Goal: Task Accomplishment & Management: Manage account settings

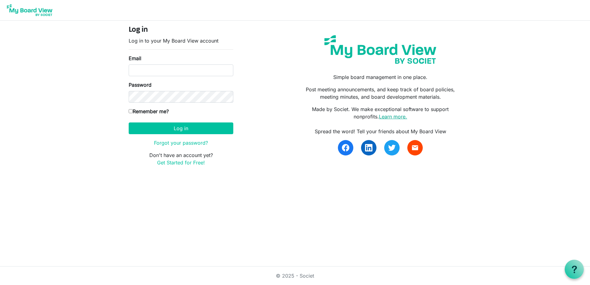
click at [390, 115] on link "Learn more." at bounding box center [393, 117] width 28 height 6
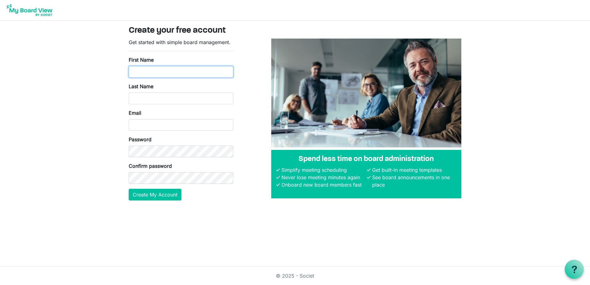
click at [141, 75] on input "First Name" at bounding box center [181, 72] width 105 height 12
type input "Julie"
type input "Childers"
type input "julie@rmhchuntington.org"
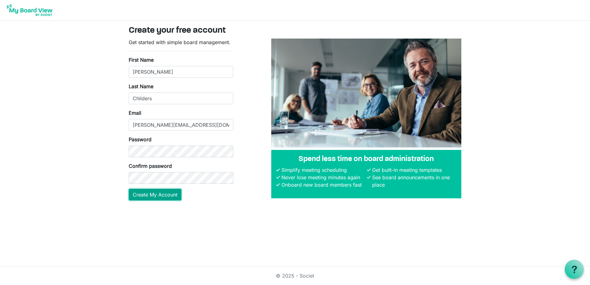
click at [163, 197] on button "Create My Account" at bounding box center [155, 195] width 53 height 12
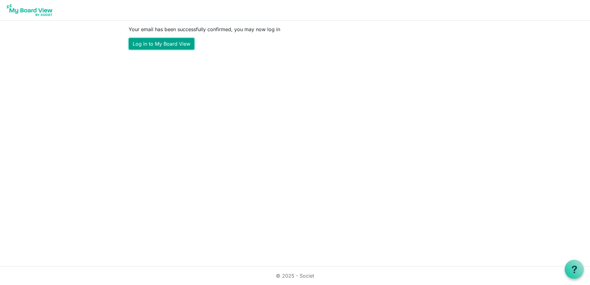
click at [159, 43] on link "Log in to My Board View" at bounding box center [162, 44] width 66 height 12
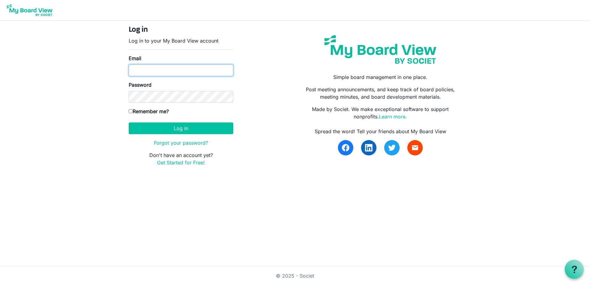
type input "[PERSON_NAME][EMAIL_ADDRESS][DOMAIN_NAME]"
click at [131, 110] on input "Remember me?" at bounding box center [131, 111] width 4 height 4
checkbox input "true"
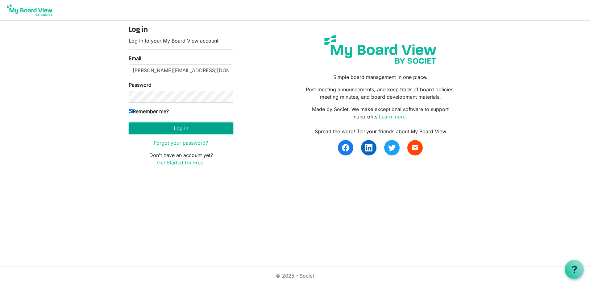
click at [184, 129] on button "Log in" at bounding box center [181, 128] width 105 height 12
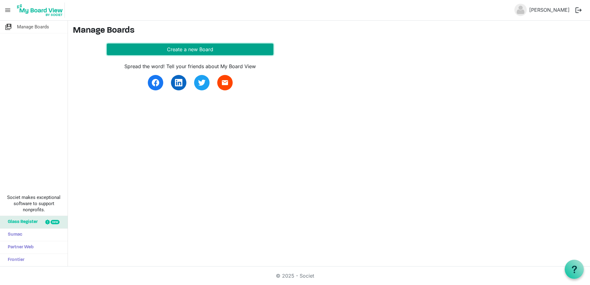
click at [203, 50] on button "Create a new Board" at bounding box center [190, 50] width 167 height 12
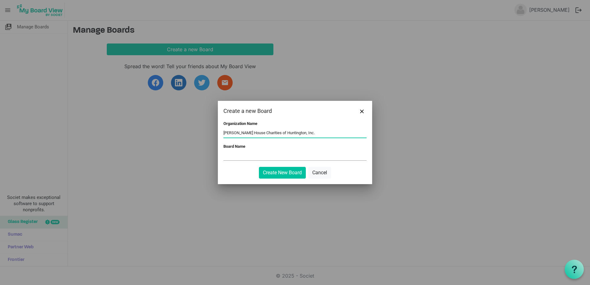
type input "[PERSON_NAME] House Charities of Huntington, Inc."
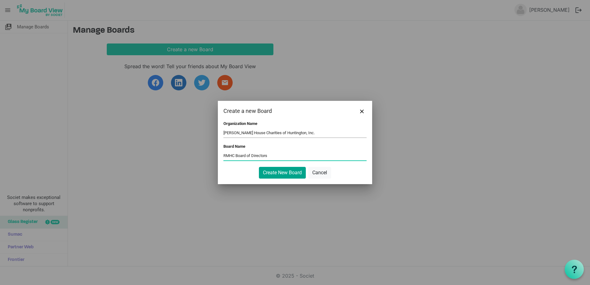
type input "RMHC Board of Directors"
click at [286, 172] on button "Create New Board" at bounding box center [282, 173] width 47 height 12
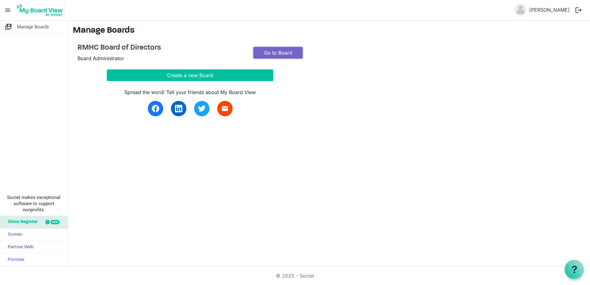
click at [275, 49] on link "Go to Board" at bounding box center [277, 53] width 49 height 12
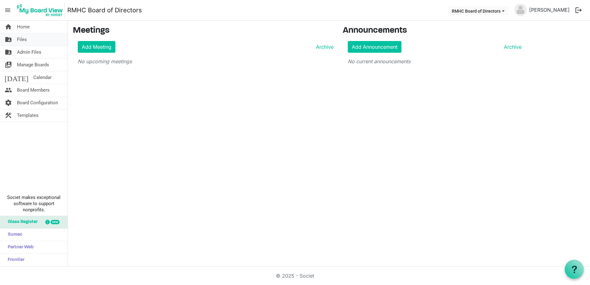
click at [16, 40] on link "folder_shared Files" at bounding box center [34, 39] width 68 height 12
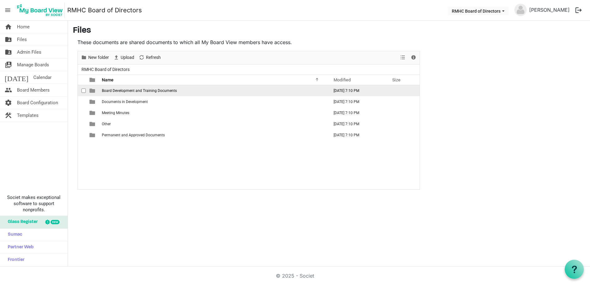
click at [117, 89] on span "Board Development and Training Documents" at bounding box center [139, 91] width 75 height 4
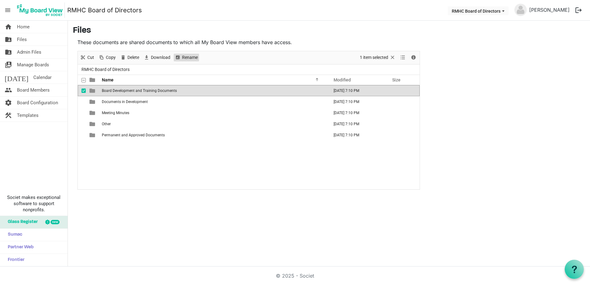
click at [190, 56] on span "Rename" at bounding box center [189, 58] width 17 height 8
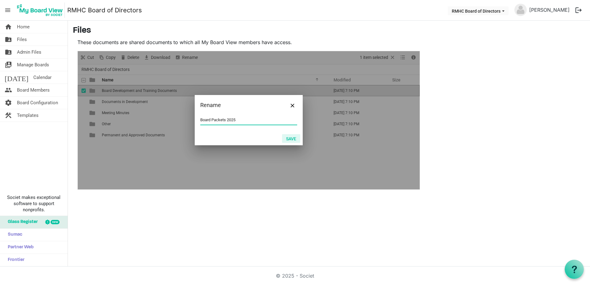
click at [291, 137] on button "Save" at bounding box center [291, 138] width 18 height 9
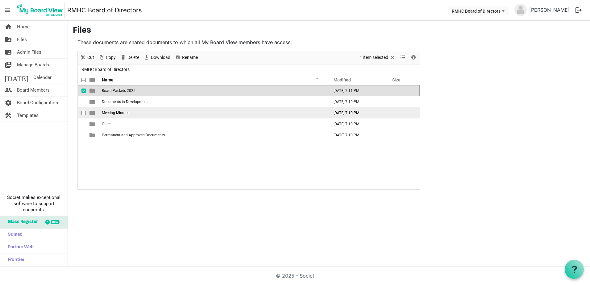
click at [123, 114] on span "Meeting Minutes" at bounding box center [115, 113] width 27 height 4
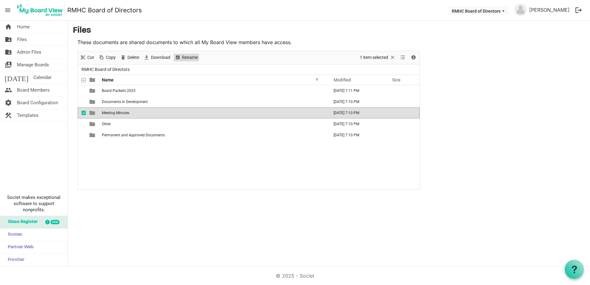
click at [183, 57] on span "Rename" at bounding box center [189, 58] width 17 height 8
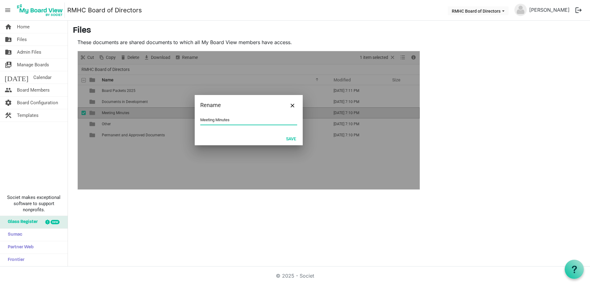
click at [248, 122] on input "Meeting Minutes" at bounding box center [248, 119] width 97 height 9
click at [293, 139] on button "Save" at bounding box center [291, 138] width 18 height 9
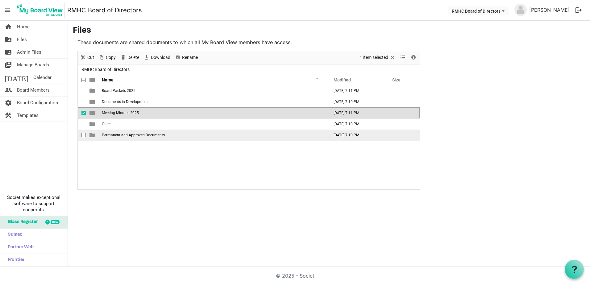
click at [107, 135] on span "Permanent and Approved Documents" at bounding box center [133, 135] width 63 height 4
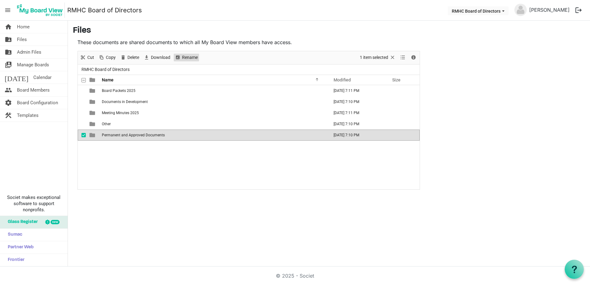
click at [188, 55] on span "Rename" at bounding box center [189, 58] width 17 height 8
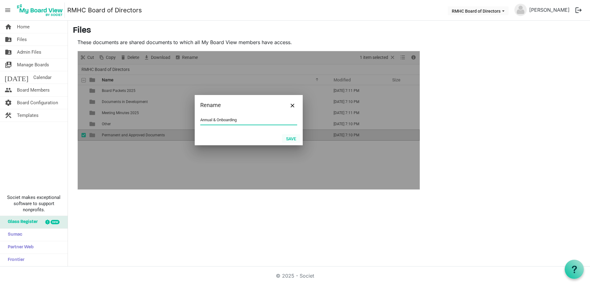
type input "Annual & Onboarding"
click at [293, 138] on button "Save" at bounding box center [291, 138] width 18 height 9
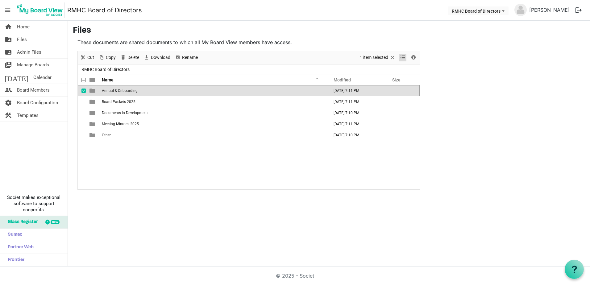
click at [402, 57] on span "View dropdownbutton" at bounding box center [402, 58] width 7 height 8
click at [161, 58] on span "Download" at bounding box center [160, 58] width 21 height 8
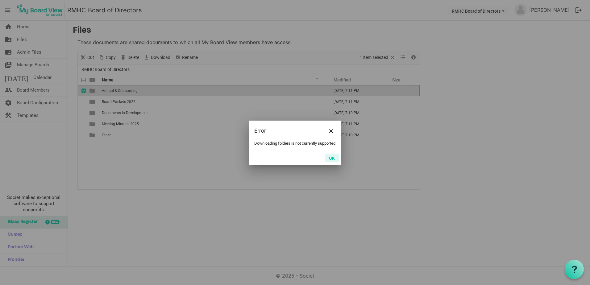
click at [328, 160] on button "OK" at bounding box center [332, 158] width 14 height 9
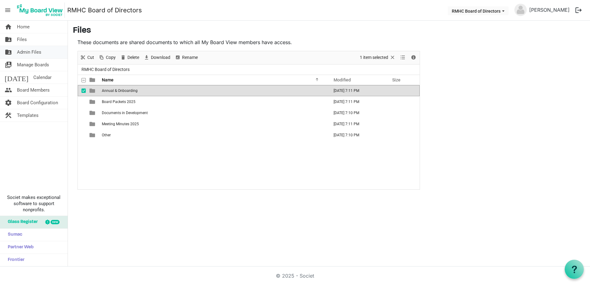
click at [28, 54] on span "Admin Files" at bounding box center [29, 52] width 24 height 12
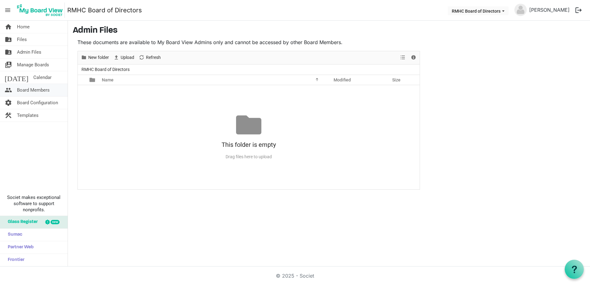
click at [26, 89] on span "Board Members" at bounding box center [33, 90] width 33 height 12
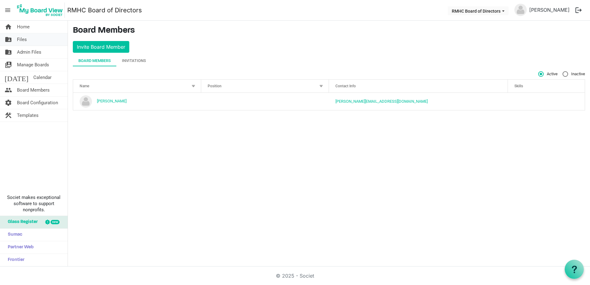
click at [15, 40] on link "folder_shared Files" at bounding box center [34, 39] width 68 height 12
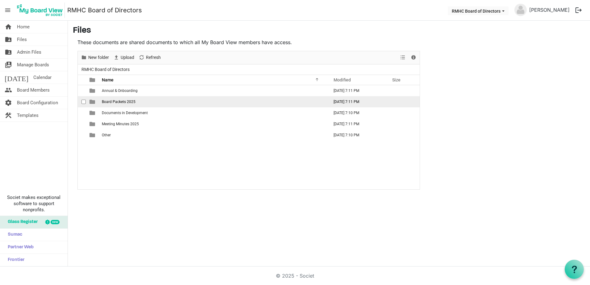
click at [105, 102] on span "Board Packets 2025" at bounding box center [119, 102] width 34 height 4
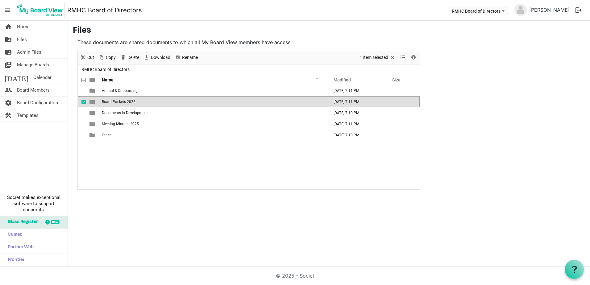
click at [105, 102] on span "Board Packets 2025" at bounding box center [119, 102] width 34 height 4
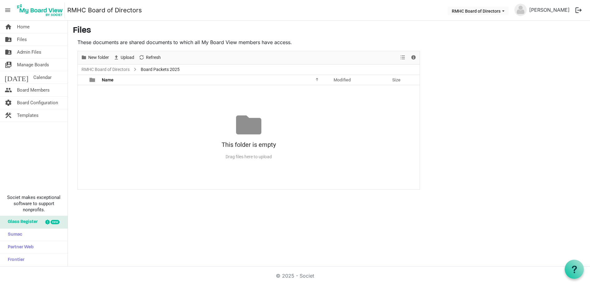
click at [246, 156] on div "Drag files here to upload" at bounding box center [249, 157] width 342 height 10
click at [249, 134] on div at bounding box center [248, 124] width 25 height 25
click at [251, 154] on div "Drag files here to upload" at bounding box center [249, 157] width 342 height 10
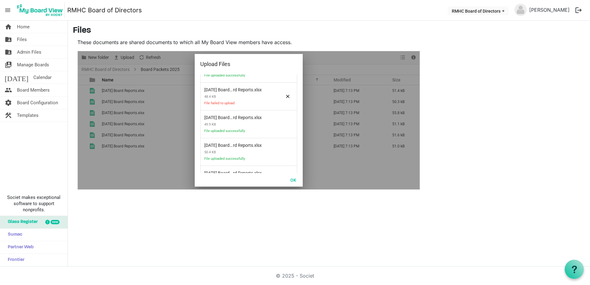
scroll to position [66, 0]
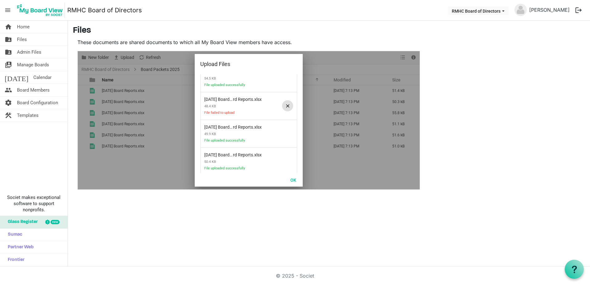
click at [283, 106] on span at bounding box center [287, 105] width 11 height 11
click at [292, 179] on button "OK" at bounding box center [293, 180] width 14 height 9
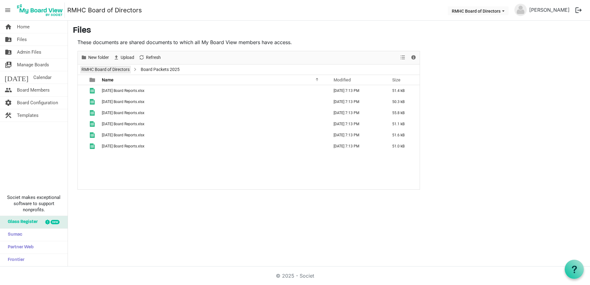
click at [92, 65] on li "RMHC Board of Directors" at bounding box center [105, 69] width 51 height 8
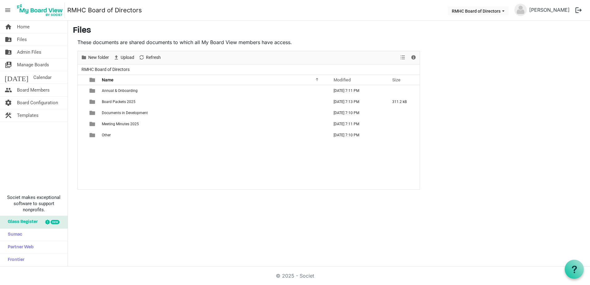
click at [93, 68] on span "RMHC Board of Directors" at bounding box center [105, 70] width 51 height 8
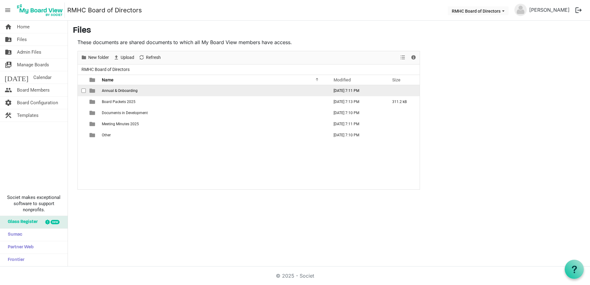
click at [118, 91] on span "Annual & Onboarding" at bounding box center [120, 91] width 36 height 4
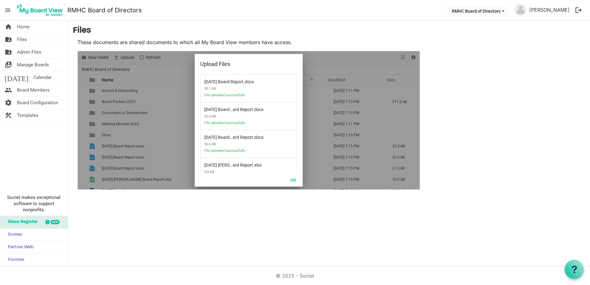
scroll to position [46, 0]
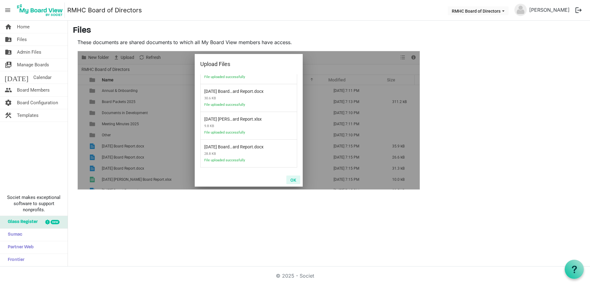
click at [292, 180] on button "OK" at bounding box center [293, 180] width 14 height 9
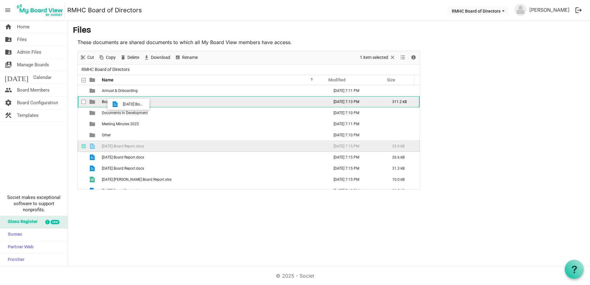
drag, startPoint x: 121, startPoint y: 146, endPoint x: 121, endPoint y: 102, distance: 43.2
click at [121, 102] on tbody "Annual & Onboarding August 20, 2025 7:11 PM Board Packets 2025 August 20, 2025 …" at bounding box center [249, 140] width 342 height 111
drag, startPoint x: 123, startPoint y: 146, endPoint x: 125, endPoint y: 104, distance: 42.6
click at [125, 104] on tbody "Annual & Onboarding August 20, 2025 7:11 PM Board Packets 2025 August 20, 2025 …" at bounding box center [249, 135] width 342 height 100
drag, startPoint x: 125, startPoint y: 148, endPoint x: 127, endPoint y: 104, distance: 44.2
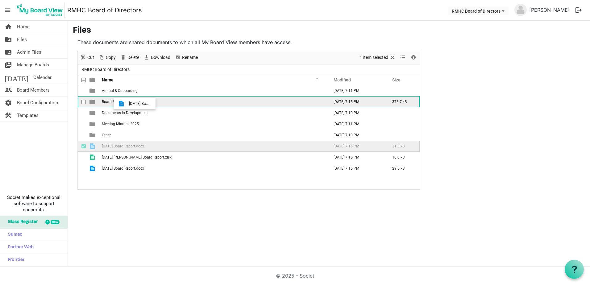
click at [127, 104] on tbody "Annual & Onboarding August 20, 2025 7:11 PM Board Packets 2025 August 20, 2025 …" at bounding box center [249, 129] width 342 height 89
drag, startPoint x: 124, startPoint y: 146, endPoint x: 123, endPoint y: 106, distance: 40.4
click at [123, 106] on tbody "Annual & Onboarding August 20, 2025 7:11 PM Board Packets 2025 August 20, 2025 …" at bounding box center [249, 124] width 342 height 78
drag, startPoint x: 124, startPoint y: 147, endPoint x: 128, endPoint y: 104, distance: 42.8
click at [128, 104] on tbody "Annual & Onboarding August 20, 2025 7:11 PM Board Packets 2025 August 20, 2025 …" at bounding box center [249, 118] width 342 height 67
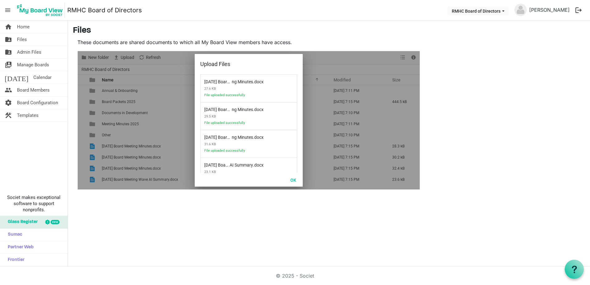
scroll to position [18, 0]
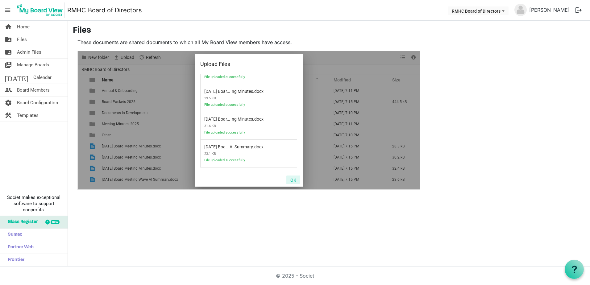
click at [291, 180] on button "OK" at bounding box center [293, 180] width 14 height 9
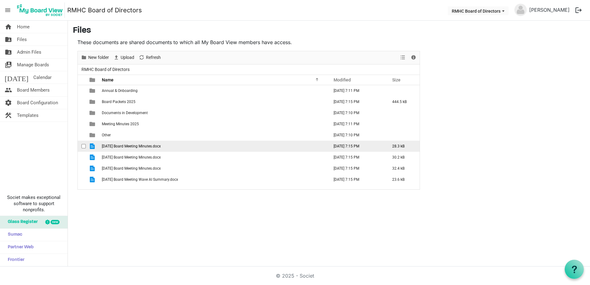
click at [107, 147] on span "2025 January 16 Board Meeting Minutes.docx" at bounding box center [131, 146] width 59 height 4
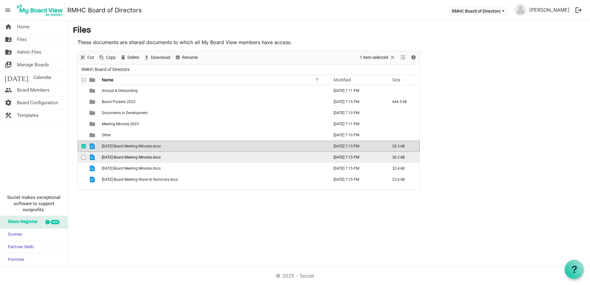
click at [110, 159] on span "2025 March 20 Board Meeting Minutes.docx" at bounding box center [131, 157] width 59 height 4
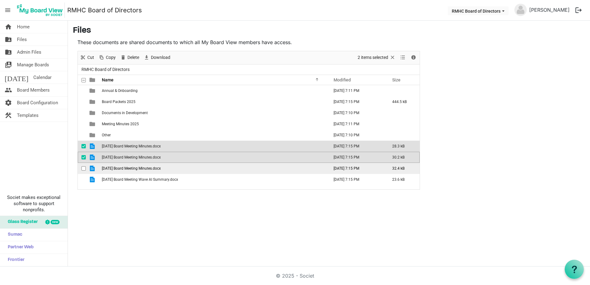
click at [110, 167] on span "2025 May 15 Board Meeting Minutes.docx" at bounding box center [131, 168] width 59 height 4
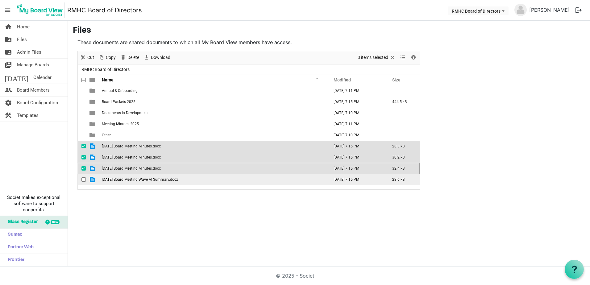
click at [113, 177] on span "2025 May 15 Board Meeting Wave AI Summary.docx" at bounding box center [140, 179] width 76 height 4
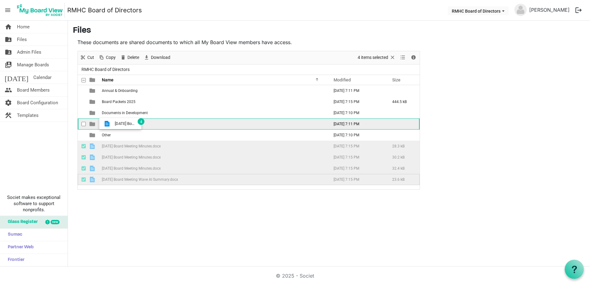
drag, startPoint x: 104, startPoint y: 147, endPoint x: 113, endPoint y: 124, distance: 24.7
click at [113, 124] on tbody "Annual & Onboarding August 20, 2025 7:11 PM Board Packets 2025 August 20, 2025 …" at bounding box center [249, 135] width 342 height 100
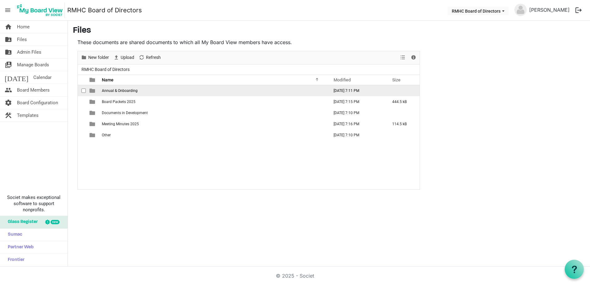
click at [143, 91] on td "Annual & Onboarding" at bounding box center [213, 90] width 227 height 11
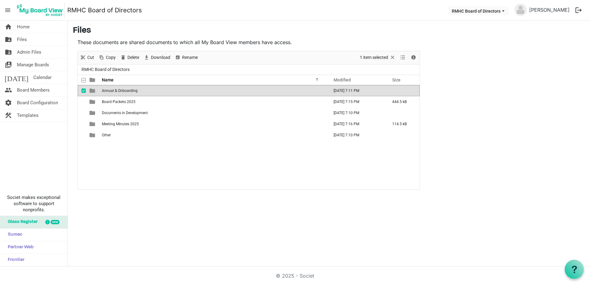
click at [143, 91] on td "Annual & Onboarding" at bounding box center [213, 90] width 227 height 11
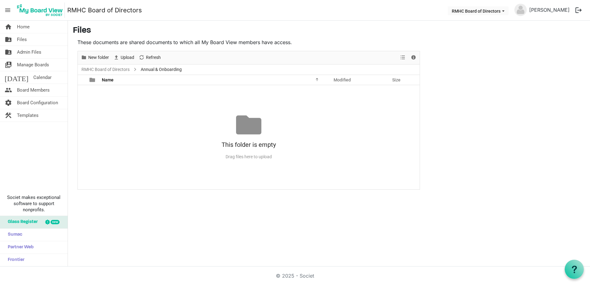
click at [164, 68] on span "Annual & Onboarding" at bounding box center [161, 70] width 44 height 8
click at [96, 68] on link "RMHC Board of Directors" at bounding box center [105, 70] width 51 height 8
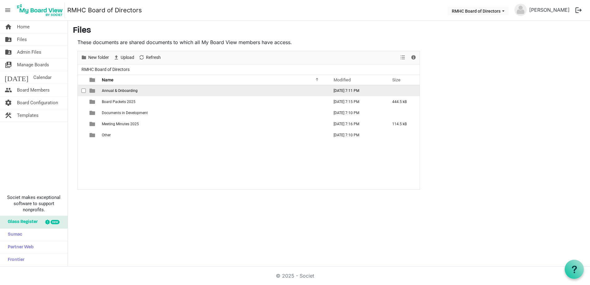
click at [147, 92] on td "Annual & Onboarding" at bounding box center [213, 90] width 227 height 11
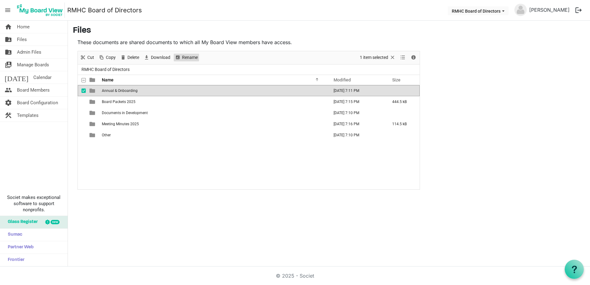
click at [180, 58] on span "Rename" at bounding box center [177, 58] width 7 height 8
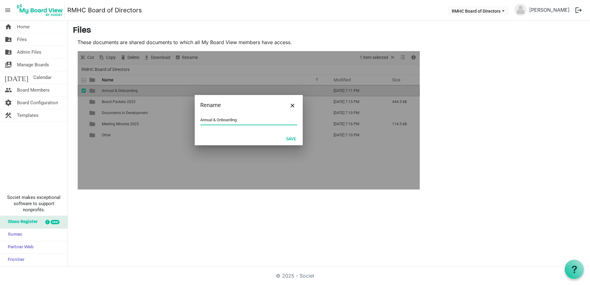
click at [247, 118] on input "Annual & Onboarding" at bounding box center [248, 119] width 97 height 9
click at [303, 143] on div at bounding box center [249, 120] width 342 height 138
click at [291, 138] on button "Save" at bounding box center [291, 138] width 18 height 9
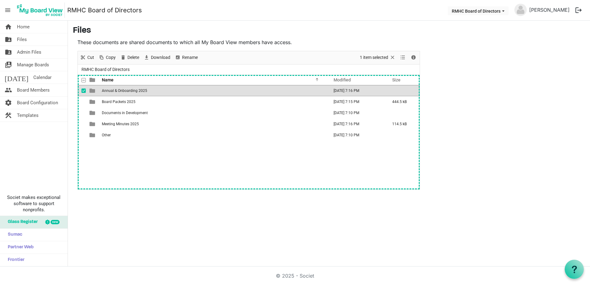
scroll to position [0, 0]
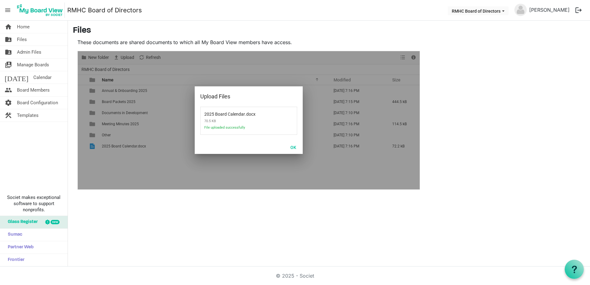
drag, startPoint x: 135, startPoint y: 149, endPoint x: 137, endPoint y: 93, distance: 55.9
click at [137, 93] on div at bounding box center [249, 120] width 342 height 138
click at [291, 145] on button "OK" at bounding box center [293, 147] width 14 height 9
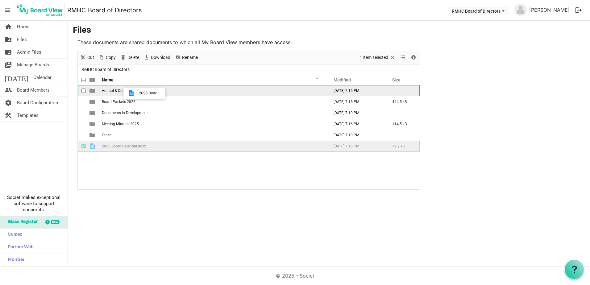
drag, startPoint x: 136, startPoint y: 145, endPoint x: 137, endPoint y: 93, distance: 51.8
click at [137, 93] on tbody "Annual & Onboarding 2025 August 20, 2025 7:16 PM Board Packets 2025 August 20, …" at bounding box center [249, 118] width 342 height 67
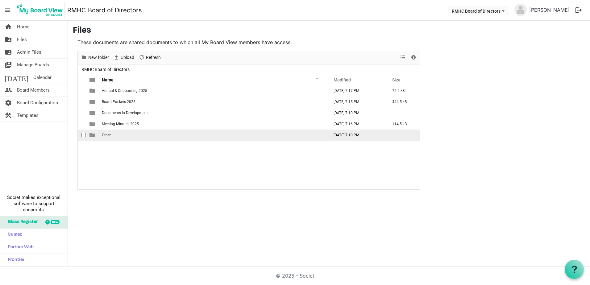
click at [113, 135] on td "Other" at bounding box center [213, 135] width 227 height 11
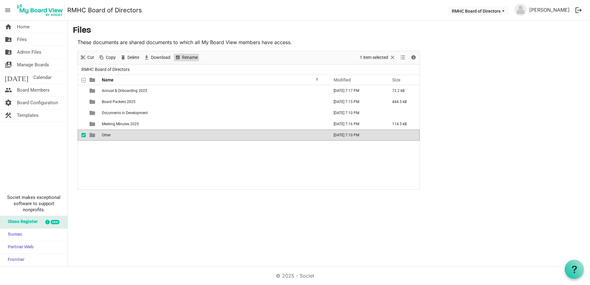
click at [196, 59] on span "Rename" at bounding box center [189, 58] width 17 height 8
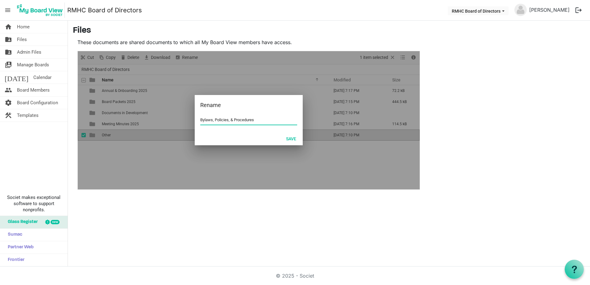
click at [215, 119] on input "Bylaws, Policies, & Procedures" at bounding box center [248, 119] width 97 height 9
type input "Bylaws, Strategic Plan, Policies, & Procedures"
click at [290, 137] on button "Save" at bounding box center [291, 138] width 18 height 9
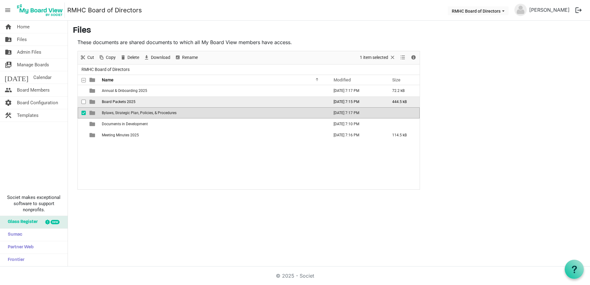
click at [92, 100] on span "is template cell column header type" at bounding box center [92, 102] width 6 height 6
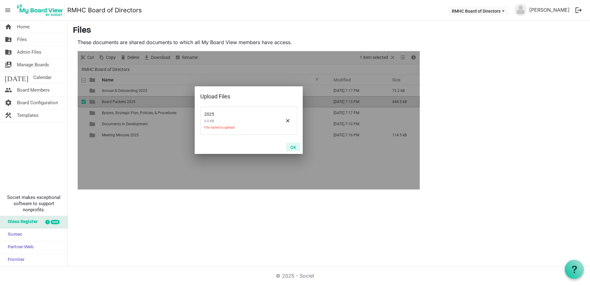
click at [293, 148] on button "OK" at bounding box center [293, 147] width 14 height 9
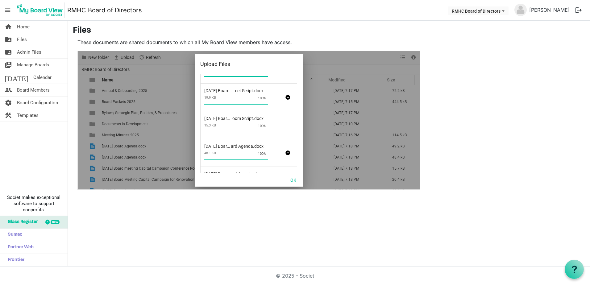
scroll to position [102, 0]
click at [294, 179] on button "OK" at bounding box center [293, 180] width 14 height 9
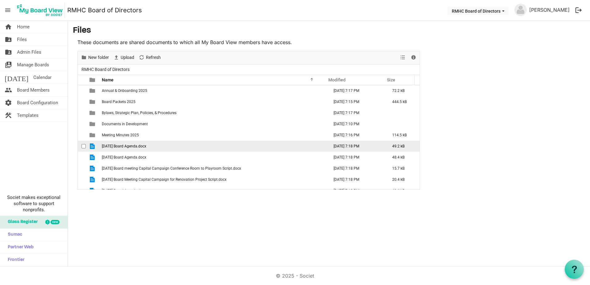
scroll to position [7, 0]
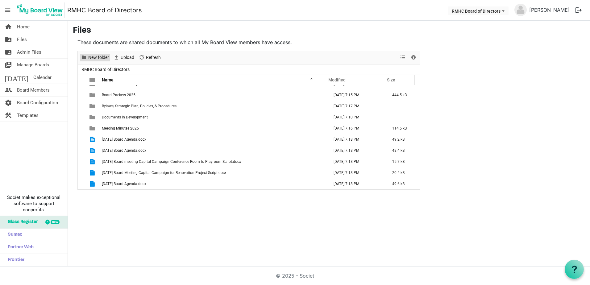
click at [92, 59] on span "New folder" at bounding box center [99, 58] width 22 height 8
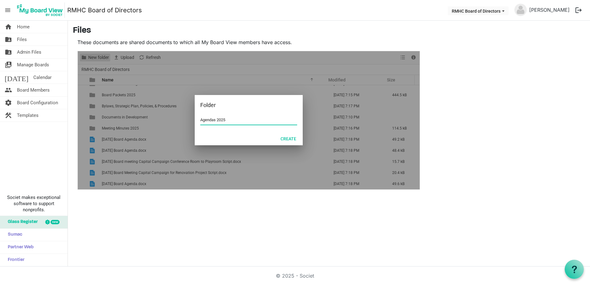
type input "Agendas 2025"
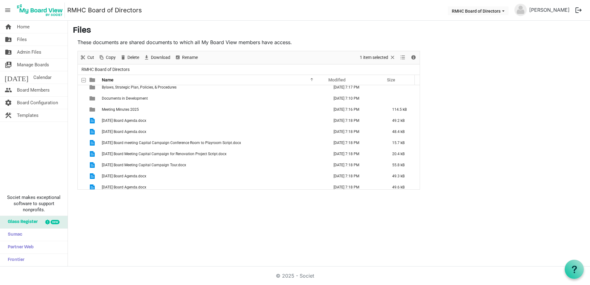
scroll to position [40, 0]
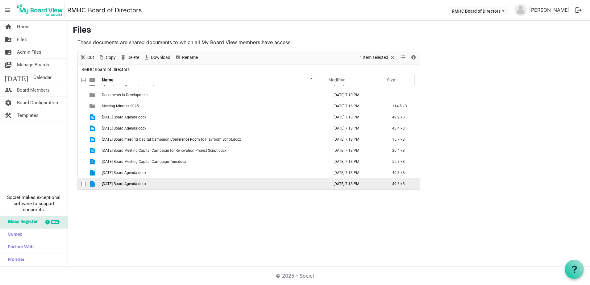
click at [118, 184] on span "2025 May 15 Board Agenda.docx" at bounding box center [124, 184] width 44 height 4
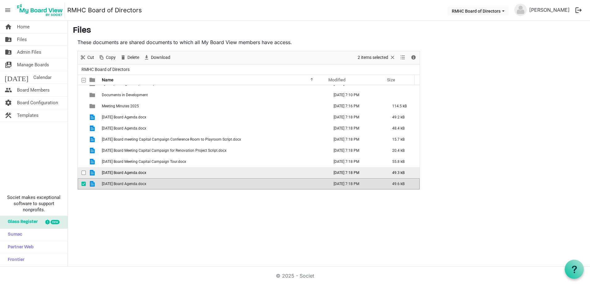
click at [118, 171] on span "2025 March 20 Board Agenda.docx" at bounding box center [124, 173] width 44 height 4
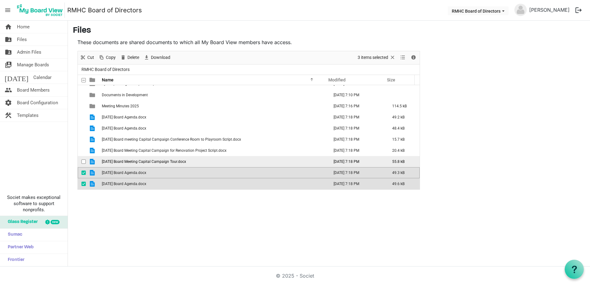
click at [119, 163] on span "2025 July 17 Board Meeting Capital Campaign Tour.docx" at bounding box center [144, 162] width 84 height 4
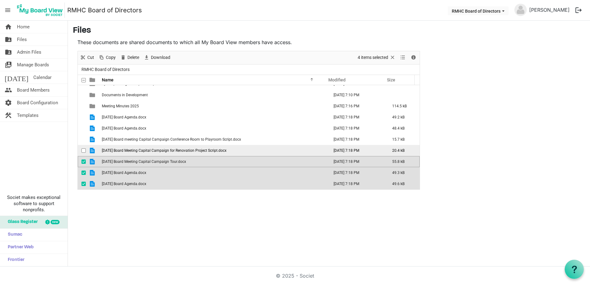
click at [122, 151] on span "2025 July 17 Board Meeting Capital Campaign for Renovation Project Script.docx" at bounding box center [164, 150] width 125 height 4
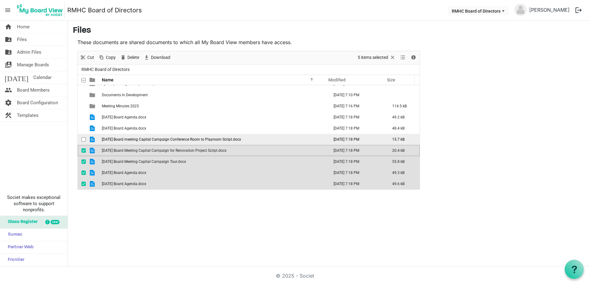
click at [123, 142] on td "2025 July 17 Board meeting Capital Campaign Conference Room to Playroom Script.…" at bounding box center [213, 139] width 227 height 11
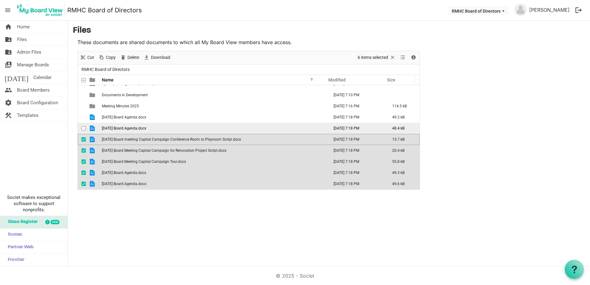
click at [125, 130] on span "2025 July 17 Board Agenda.docx" at bounding box center [124, 128] width 44 height 4
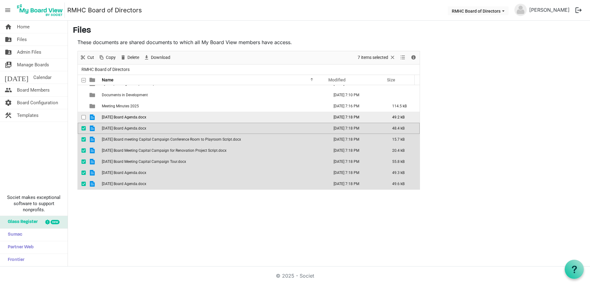
click at [128, 116] on span "2025 January 16 Board Agenda.docx" at bounding box center [124, 117] width 44 height 4
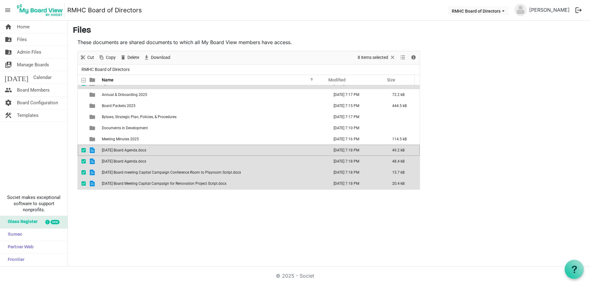
scroll to position [0, 0]
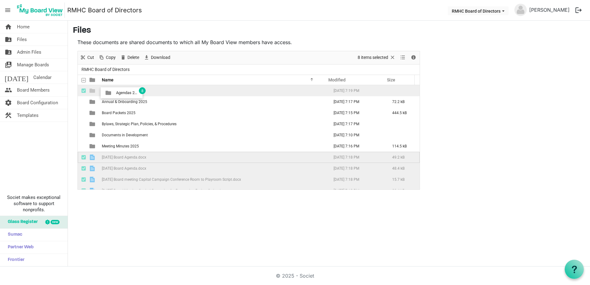
drag, startPoint x: 110, startPoint y: 178, endPoint x: 114, endPoint y: 93, distance: 84.9
click at [114, 93] on tbody "Agendas 2025 August 20, 2025 7:19 PM Annual & Onboarding 2025 August 20, 2025 7…" at bounding box center [249, 157] width 342 height 144
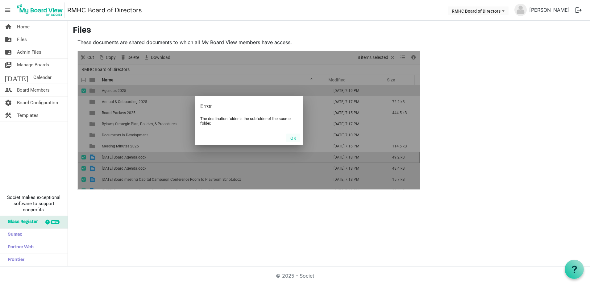
click at [292, 137] on button "OK" at bounding box center [293, 138] width 14 height 9
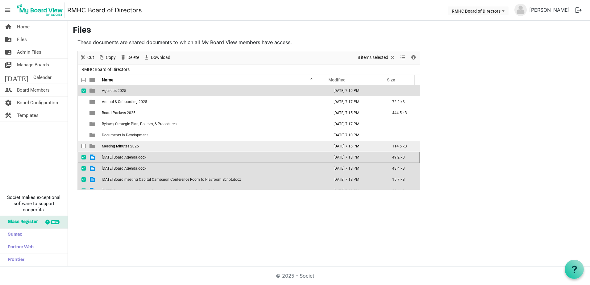
click at [234, 141] on td "Meeting Minutes 2025" at bounding box center [213, 146] width 227 height 11
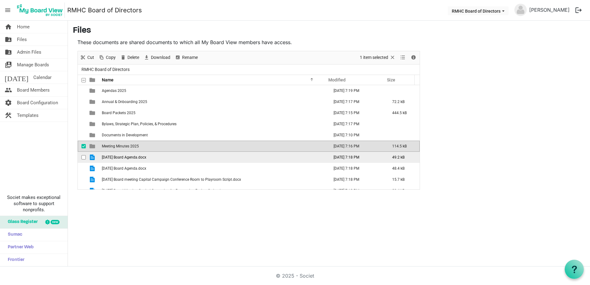
click at [146, 159] on span "2025 January 16 Board Agenda.docx" at bounding box center [124, 157] width 44 height 4
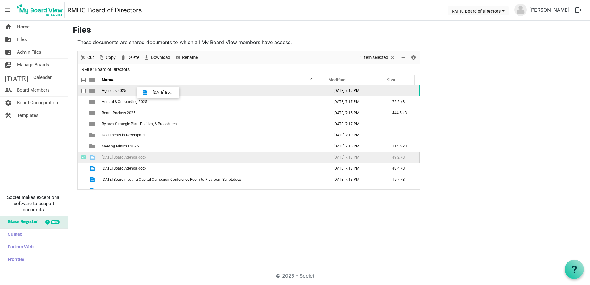
drag, startPoint x: 162, startPoint y: 159, endPoint x: 151, endPoint y: 92, distance: 67.3
click at [151, 92] on tbody "Agendas 2025 August 20, 2025 7:19 PM Annual & Onboarding 2025 August 20, 2025 7…" at bounding box center [249, 157] width 342 height 144
drag, startPoint x: 129, startPoint y: 160, endPoint x: 136, endPoint y: 93, distance: 66.4
click at [136, 93] on tbody "Agendas 2025 August 20, 2025 7:19 PM 49.2 kB Annual & Onboarding 2025 August 20…" at bounding box center [249, 151] width 342 height 133
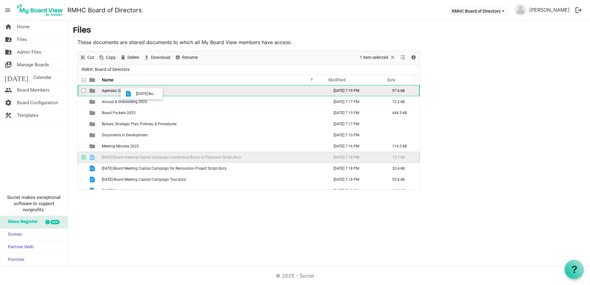
drag, startPoint x: 136, startPoint y: 157, endPoint x: 134, endPoint y: 93, distance: 63.3
click at [134, 93] on tbody "Agendas 2025 August 20, 2025 7:19 PM 97.6 kB Annual & Onboarding 2025 August 20…" at bounding box center [249, 146] width 342 height 122
drag, startPoint x: 138, startPoint y: 157, endPoint x: 140, endPoint y: 93, distance: 64.2
click at [140, 93] on tbody "Agendas 2025 August 20, 2025 7:19 PM 113.3 kB Annual & Onboarding 2025 August 2…" at bounding box center [249, 140] width 342 height 111
drag, startPoint x: 133, startPoint y: 157, endPoint x: 135, endPoint y: 93, distance: 63.9
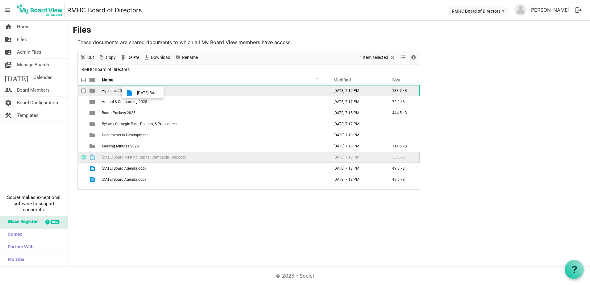
click at [135, 93] on tbody "Agendas 2025 August 20, 2025 7:19 PM 133.7 kB Annual & Onboarding 2025 August 2…" at bounding box center [249, 135] width 342 height 100
drag, startPoint x: 129, startPoint y: 157, endPoint x: 133, endPoint y: 91, distance: 66.5
click at [133, 91] on tbody "Agendas 2025 August 20, 2025 7:19 PM 189.5 kB Annual & Onboarding 2025 August 2…" at bounding box center [249, 129] width 342 height 89
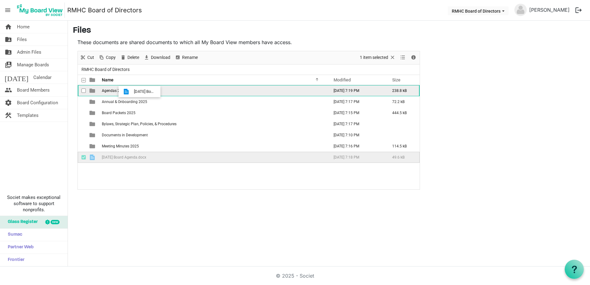
drag, startPoint x: 133, startPoint y: 162, endPoint x: 132, endPoint y: 92, distance: 70.0
click at [132, 92] on tbody "Agendas 2025 August 20, 2025 7:19 PM 238.8 kB Annual & Onboarding 2025 August 2…" at bounding box center [249, 124] width 342 height 78
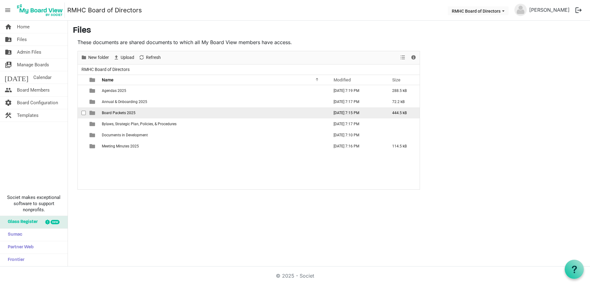
click at [129, 114] on span "Board Packets 2025" at bounding box center [119, 113] width 34 height 4
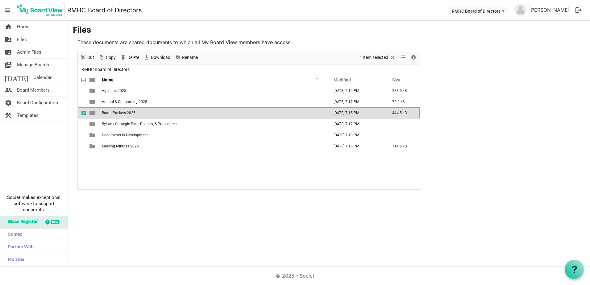
click at [129, 114] on span "Board Packets 2025" at bounding box center [119, 113] width 34 height 4
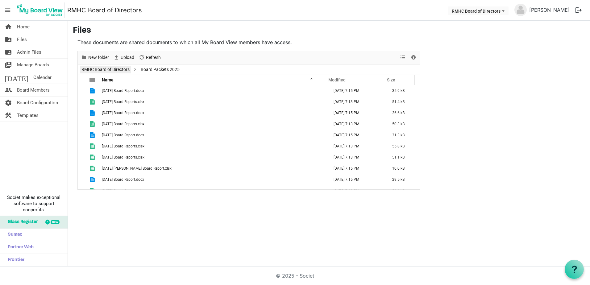
click at [112, 70] on link "RMHC Board of Directors" at bounding box center [105, 70] width 51 height 8
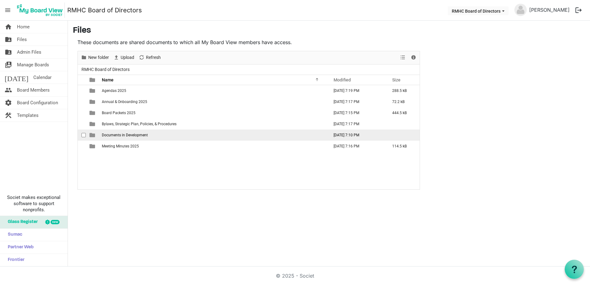
click at [137, 137] on span "Documents in Development" at bounding box center [125, 135] width 46 height 4
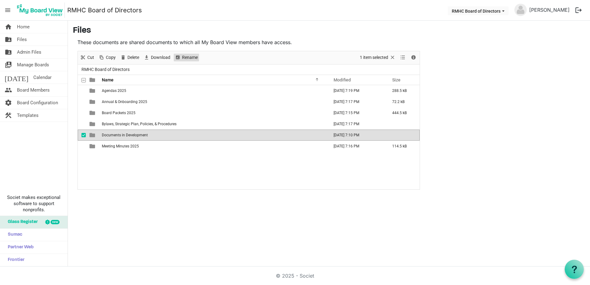
click at [185, 59] on span "Rename" at bounding box center [189, 58] width 17 height 8
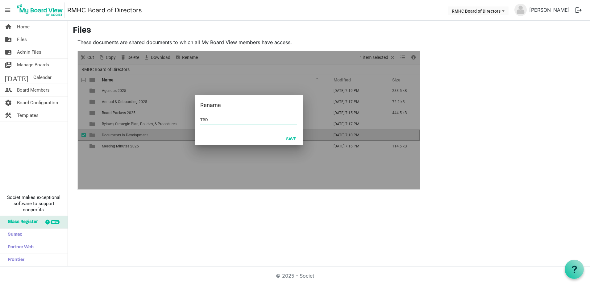
type input "TBD"
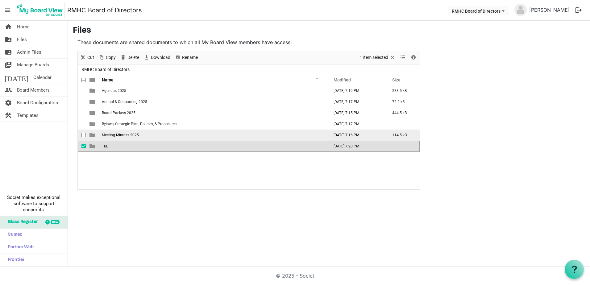
click at [118, 136] on span "Meeting Minutes 2025" at bounding box center [120, 135] width 37 height 4
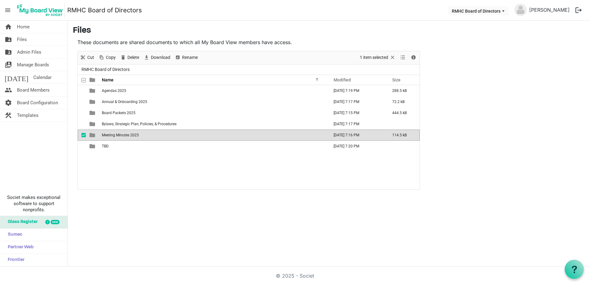
click at [118, 136] on span "Meeting Minutes 2025" at bounding box center [120, 135] width 37 height 4
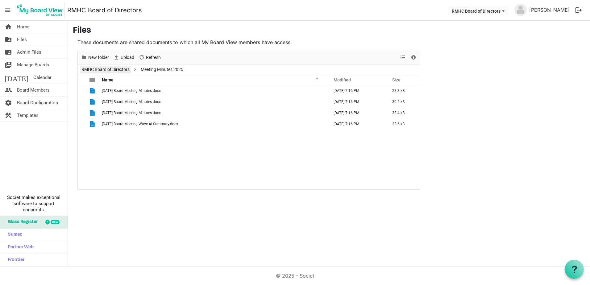
click at [118, 67] on link "RMHC Board of Directors" at bounding box center [105, 70] width 51 height 8
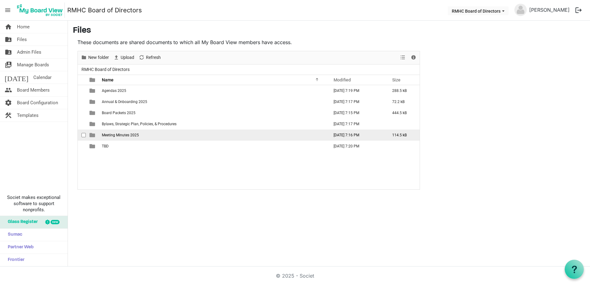
click at [197, 138] on td "Meeting Minutes 2025" at bounding box center [213, 135] width 227 height 11
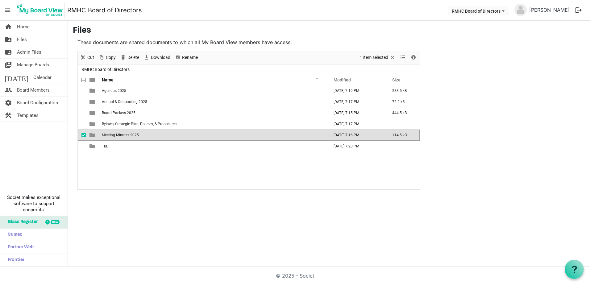
click at [197, 138] on td "Meeting Minutes 2025" at bounding box center [213, 135] width 227 height 11
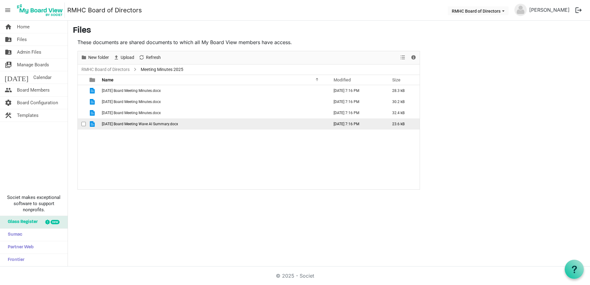
click at [167, 126] on span "2025 May 15 Board Meeting Wave AI Summary.docx" at bounding box center [140, 124] width 76 height 4
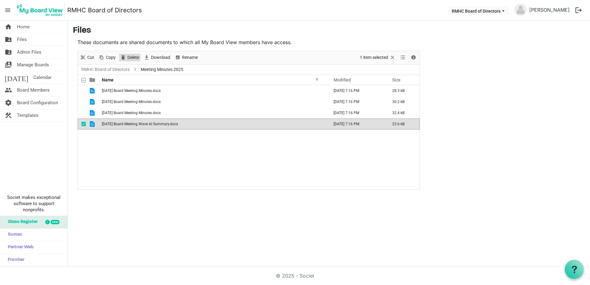
click at [131, 58] on span "Delete" at bounding box center [133, 58] width 13 height 8
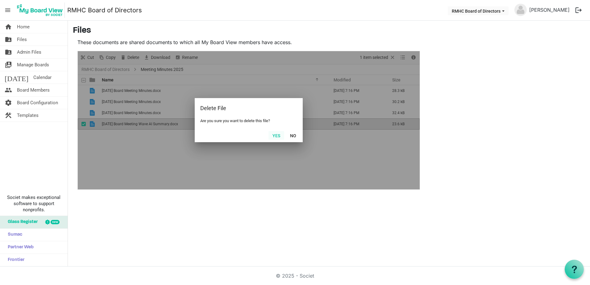
click at [274, 132] on button "Yes" at bounding box center [276, 135] width 16 height 9
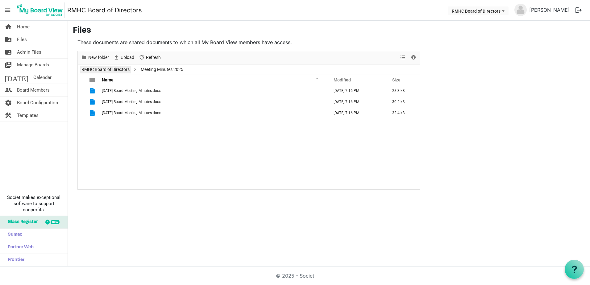
click at [112, 70] on link "RMHC Board of Directors" at bounding box center [105, 70] width 51 height 8
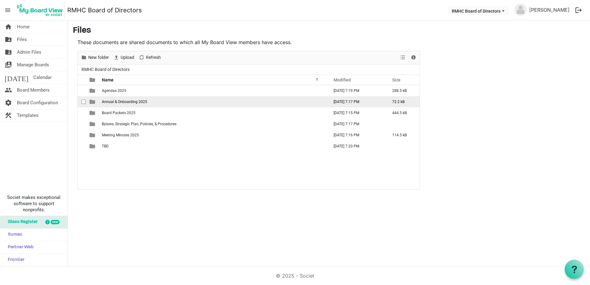
click at [122, 101] on span "Annual & Onboarding 2025" at bounding box center [124, 102] width 45 height 4
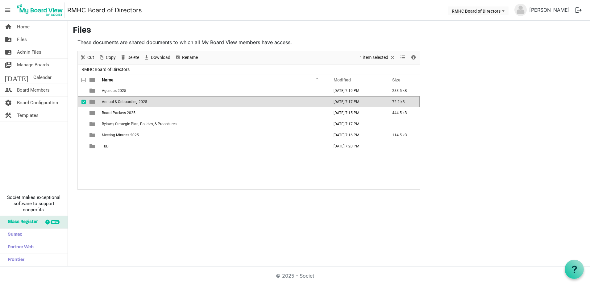
click at [122, 101] on span "Annual & Onboarding 2025" at bounding box center [124, 102] width 45 height 4
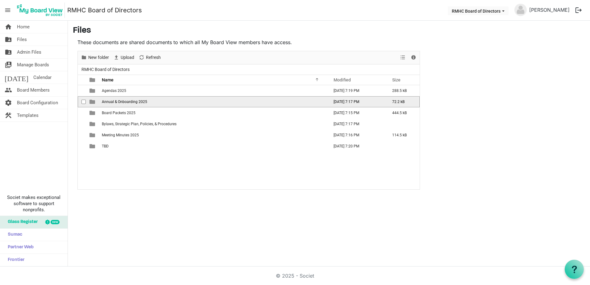
click at [122, 101] on span "Annual & Onboarding 2025" at bounding box center [124, 102] width 45 height 4
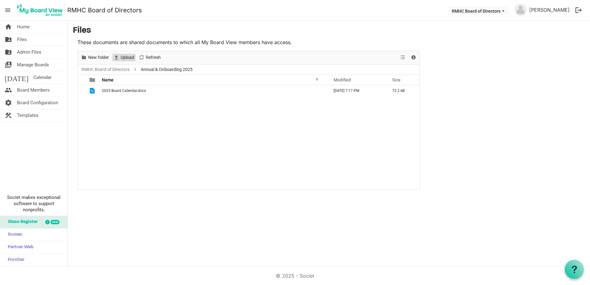
click at [123, 55] on span "Upload" at bounding box center [127, 58] width 15 height 8
click at [104, 70] on link "RMHC Board of Directors" at bounding box center [105, 70] width 51 height 8
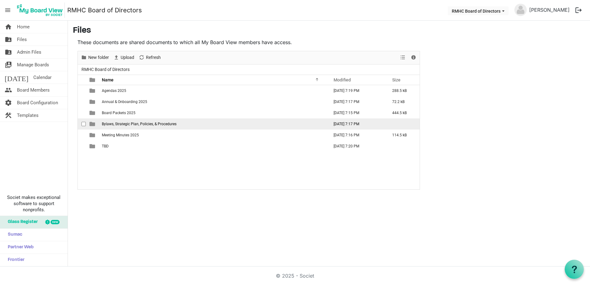
click at [113, 123] on span "Bylaws, Strategic Plan, Policies, & Procedures" at bounding box center [139, 124] width 75 height 4
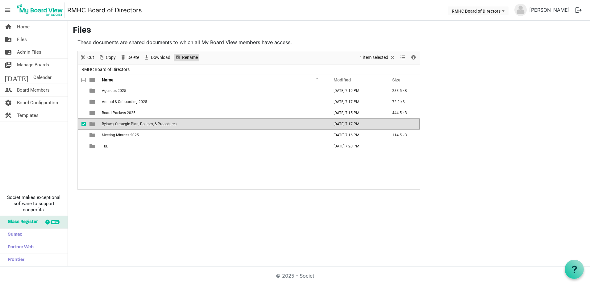
click at [182, 56] on span "Rename" at bounding box center [189, 58] width 17 height 8
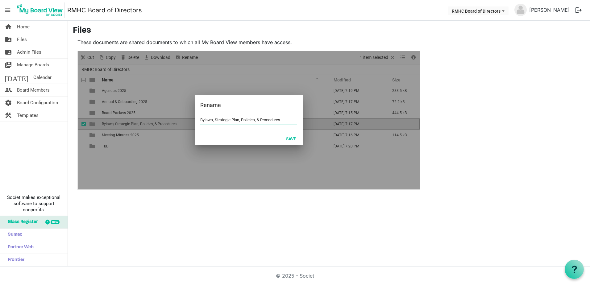
click at [283, 121] on input "Bylaws, Strategic Plan, Policies, & Procedures" at bounding box center [248, 119] width 97 height 9
type input "Bylaws"
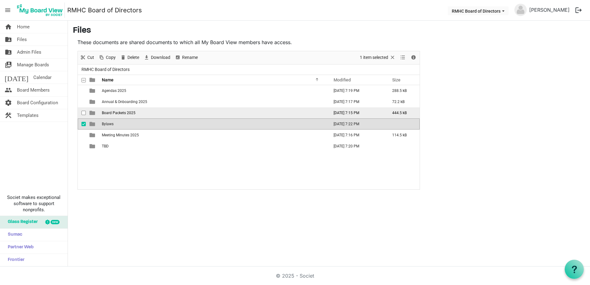
click at [109, 114] on span "Board Packets 2025" at bounding box center [119, 113] width 34 height 4
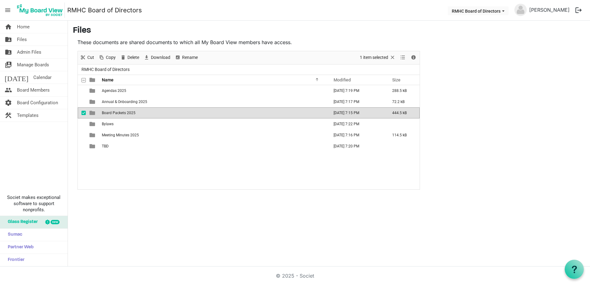
click at [108, 172] on div "Agendas 2025 August 20, 2025 7:19 PM 288.5 kB Annual & Onboarding 2025 August 2…" at bounding box center [249, 137] width 342 height 104
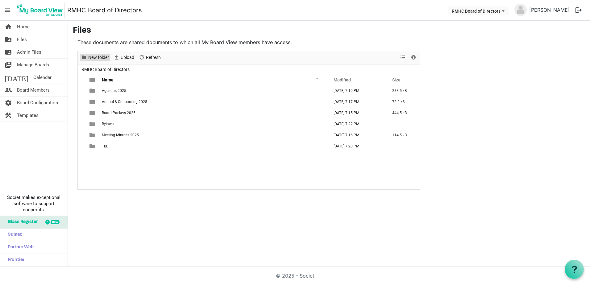
click at [93, 57] on span "New folder" at bounding box center [99, 58] width 22 height 8
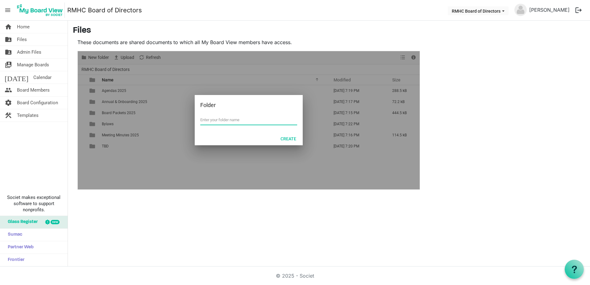
click at [230, 122] on input "text" at bounding box center [248, 119] width 97 height 9
type input "Strategic Plan"
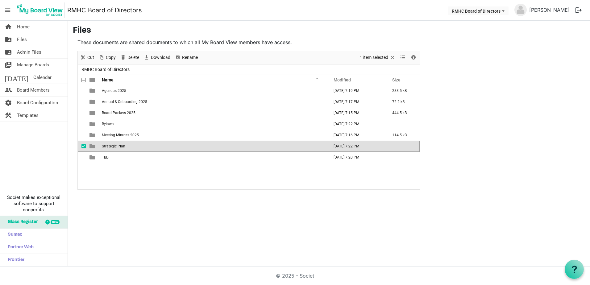
click at [125, 174] on div "Agendas 2025 August 20, 2025 7:19 PM 288.5 kB Annual & Onboarding 2025 August 2…" at bounding box center [249, 137] width 342 height 104
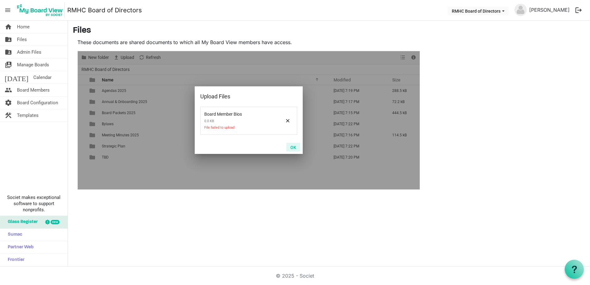
click at [294, 148] on button "OK" at bounding box center [293, 147] width 14 height 9
click at [290, 146] on button "OK" at bounding box center [293, 147] width 14 height 9
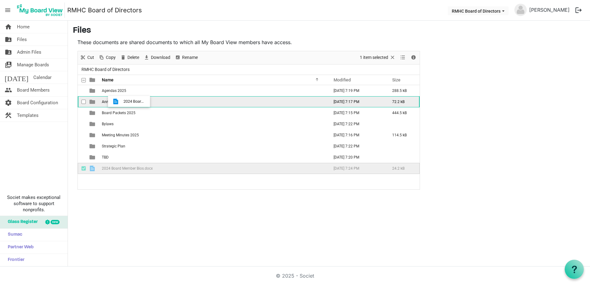
drag, startPoint x: 131, startPoint y: 169, endPoint x: 122, endPoint y: 102, distance: 68.2
click at [122, 102] on tbody "Agendas 2025 August 20, 2025 7:19 PM 288.5 kB Annual & Onboarding 2025 August 2…" at bounding box center [249, 129] width 342 height 89
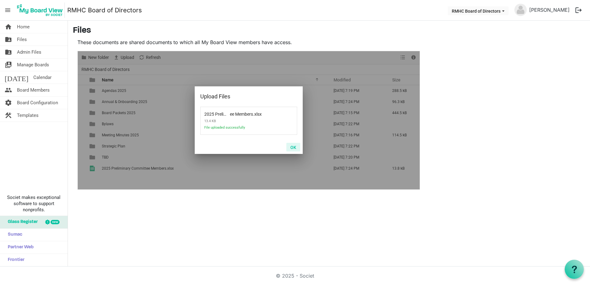
click at [295, 145] on button "OK" at bounding box center [293, 147] width 14 height 9
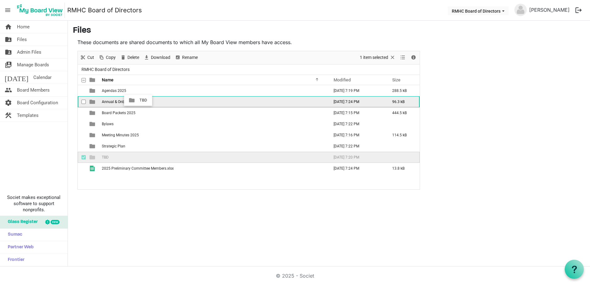
drag, startPoint x: 148, startPoint y: 168, endPoint x: 138, endPoint y: 100, distance: 69.0
click at [138, 100] on tbody "Agendas 2025 August 20, 2025 7:19 PM 288.5 kB Annual & Onboarding 2025 August 2…" at bounding box center [249, 129] width 342 height 89
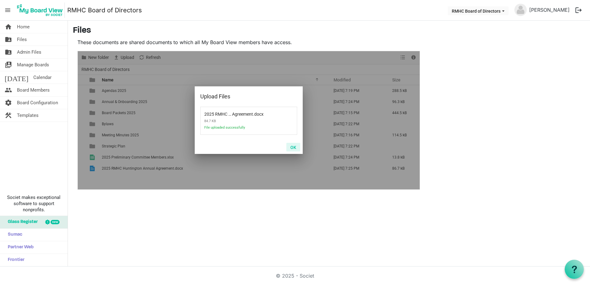
click at [292, 146] on button "OK" at bounding box center [293, 147] width 14 height 9
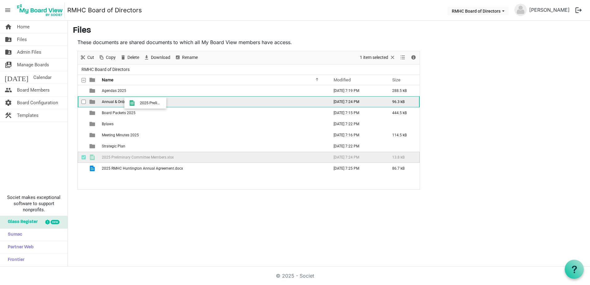
drag, startPoint x: 136, startPoint y: 157, endPoint x: 138, endPoint y: 103, distance: 53.7
click at [138, 103] on tbody "Agendas 2025 August 20, 2025 7:19 PM 288.5 kB Annual & Onboarding 2025 August 2…" at bounding box center [249, 129] width 342 height 89
drag, startPoint x: 135, startPoint y: 157, endPoint x: 133, endPoint y: 106, distance: 51.6
click at [133, 106] on tbody "Agendas 2025 August 20, 2025 7:19 PM 288.5 kB Annual & Onboarding 2025 August 2…" at bounding box center [249, 124] width 342 height 78
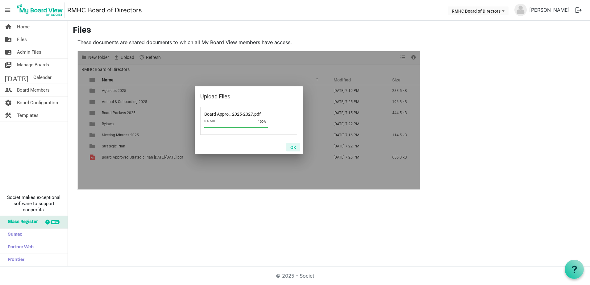
click at [292, 147] on button "OK" at bounding box center [293, 147] width 14 height 9
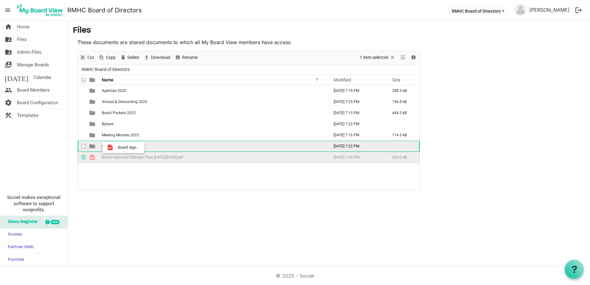
drag, startPoint x: 117, startPoint y: 156, endPoint x: 116, endPoint y: 147, distance: 9.6
click at [116, 147] on tbody "Agendas 2025 August 20, 2025 7:19 PM 288.5 kB Annual & Onboarding 2025 August 2…" at bounding box center [249, 124] width 342 height 78
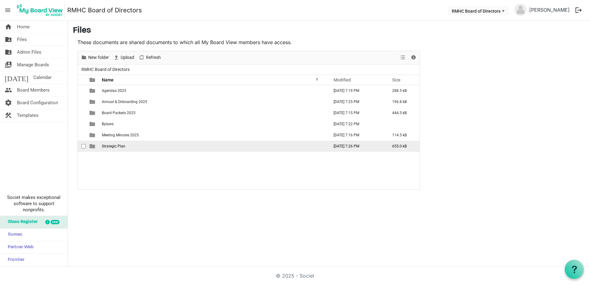
click at [115, 146] on span "Strategic Plan" at bounding box center [113, 146] width 23 height 4
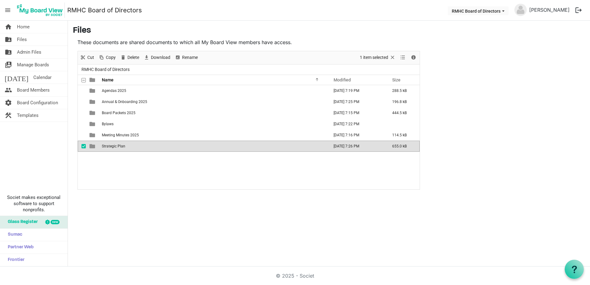
click at [115, 146] on span "Strategic Plan" at bounding box center [113, 146] width 23 height 4
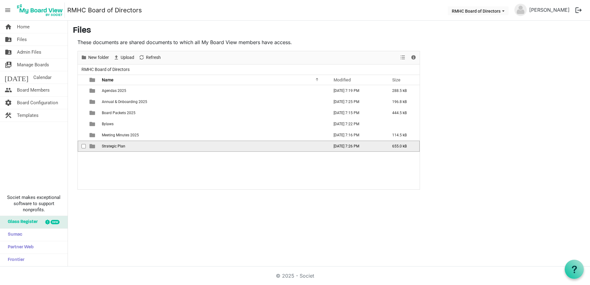
click at [115, 146] on span "Strategic Plan" at bounding box center [113, 146] width 23 height 4
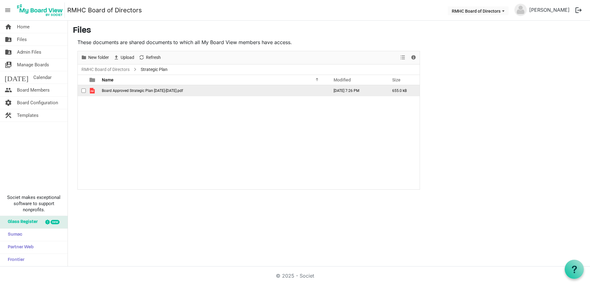
click at [122, 91] on span "Board Approved Strategic Plan 2025-2027.pdf" at bounding box center [142, 91] width 81 height 4
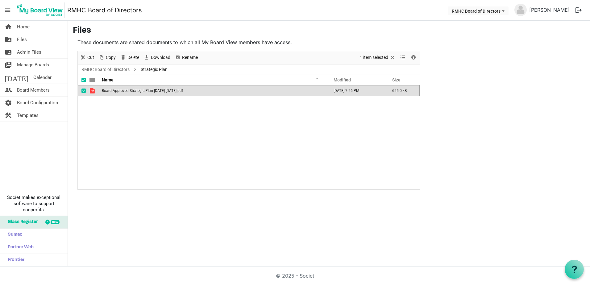
click at [122, 91] on span "Board Approved Strategic Plan 2025-2027.pdf" at bounding box center [142, 91] width 81 height 4
click at [117, 68] on link "RMHC Board of Directors" at bounding box center [105, 70] width 51 height 8
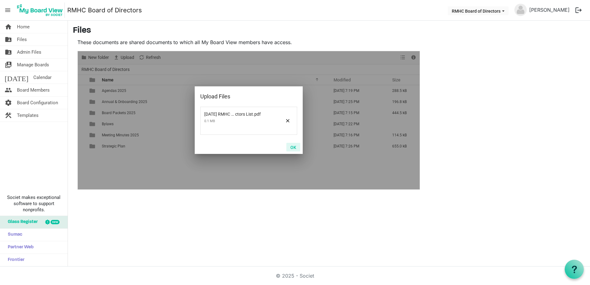
click at [293, 147] on button "OK" at bounding box center [293, 147] width 14 height 9
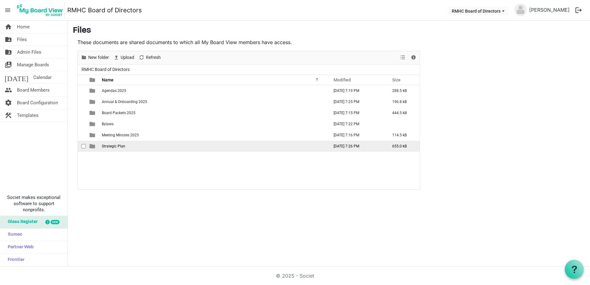
click at [110, 146] on span "Strategic Plan" at bounding box center [113, 146] width 23 height 4
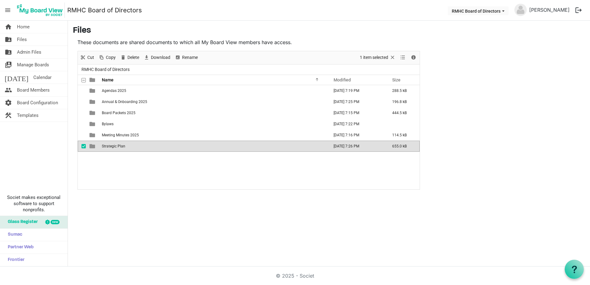
click at [110, 146] on span "Strategic Plan" at bounding box center [113, 146] width 23 height 4
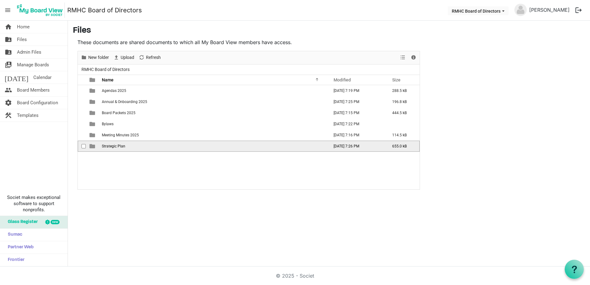
click at [110, 146] on span "Strategic Plan" at bounding box center [113, 146] width 23 height 4
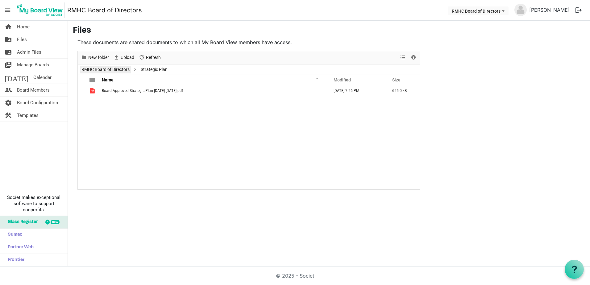
click at [127, 69] on link "RMHC Board of Directors" at bounding box center [105, 70] width 51 height 8
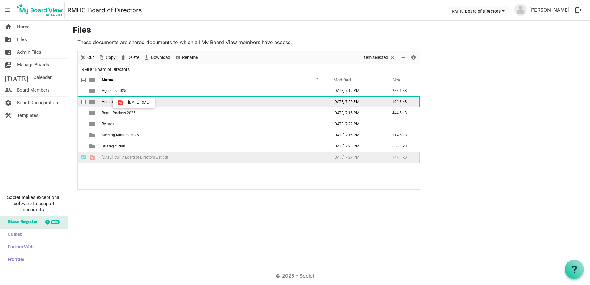
drag, startPoint x: 117, startPoint y: 157, endPoint x: 126, endPoint y: 102, distance: 55.0
click at [126, 102] on tbody "Agendas 2025 August 20, 2025 7:19 PM 288.5 kB Annual & Onboarding 2025 August 2…" at bounding box center [249, 124] width 342 height 78
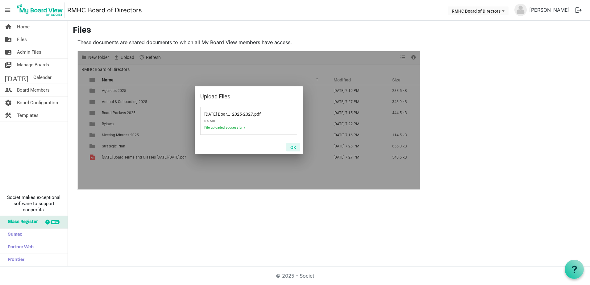
click at [291, 147] on button "OK" at bounding box center [293, 147] width 14 height 9
click at [293, 147] on button "OK" at bounding box center [293, 147] width 14 height 9
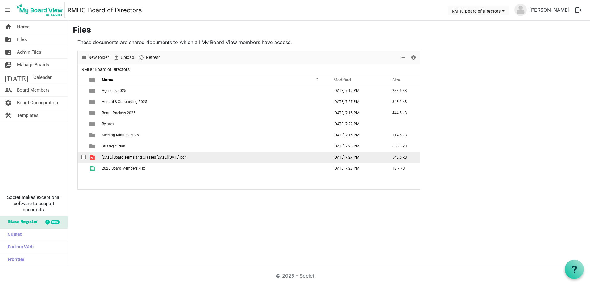
click at [159, 158] on span "2025 April Board Terms and Classes 2025-2027.pdf" at bounding box center [144, 157] width 84 height 4
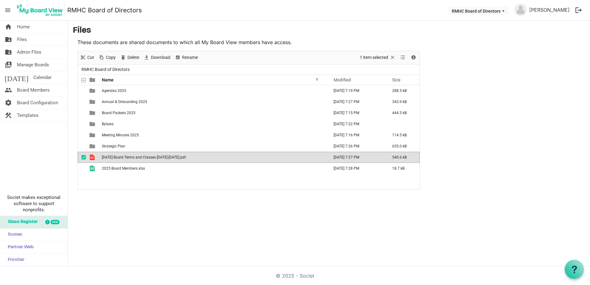
click at [159, 158] on span "2025 April Board Terms and Classes 2025-2027.pdf" at bounding box center [144, 157] width 84 height 4
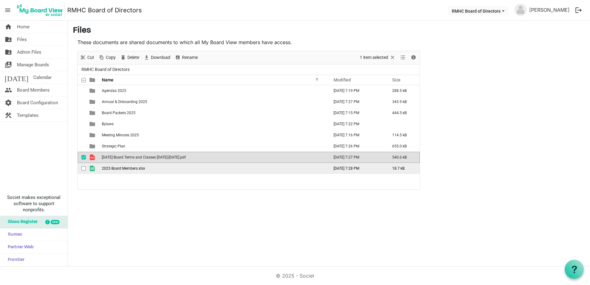
click at [123, 167] on span "2025 Board Members.xlsx" at bounding box center [123, 168] width 43 height 4
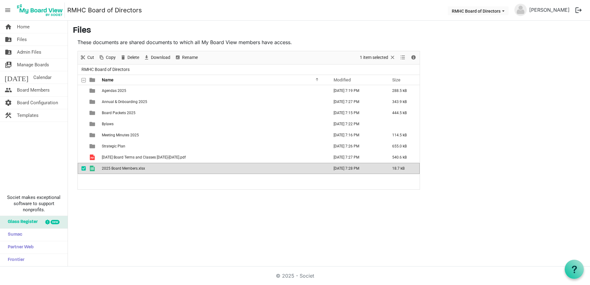
click at [123, 167] on span "2025 Board Members.xlsx" at bounding box center [123, 168] width 43 height 4
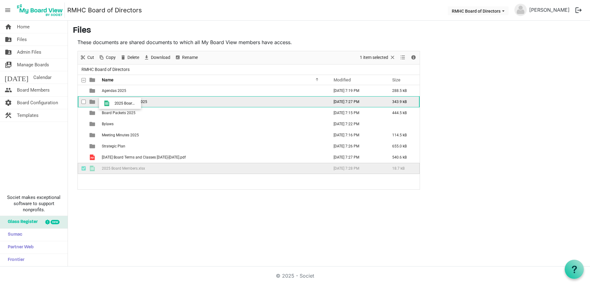
drag, startPoint x: 116, startPoint y: 168, endPoint x: 113, endPoint y: 103, distance: 65.2
click at [113, 103] on tbody "Agendas 2025 August 20, 2025 7:19 PM 288.5 kB Annual & Onboarding 2025 August 2…" at bounding box center [249, 129] width 342 height 89
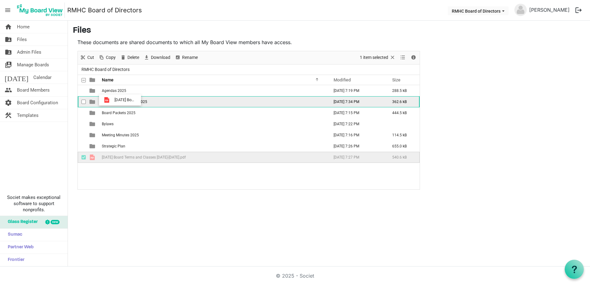
drag, startPoint x: 114, startPoint y: 155, endPoint x: 113, endPoint y: 100, distance: 55.3
click at [113, 100] on tbody "Agendas 2025 August 20, 2025 7:19 PM 288.5 kB Annual & Onboarding 2025 August 2…" at bounding box center [249, 124] width 342 height 78
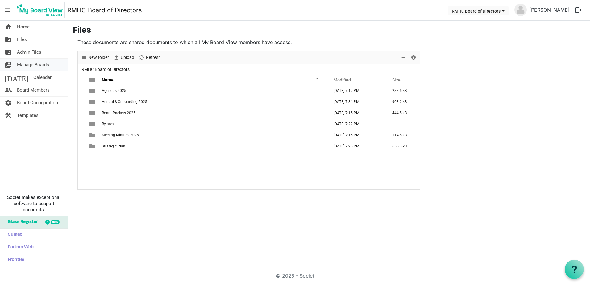
click at [33, 65] on span "Manage Boards" at bounding box center [33, 65] width 32 height 12
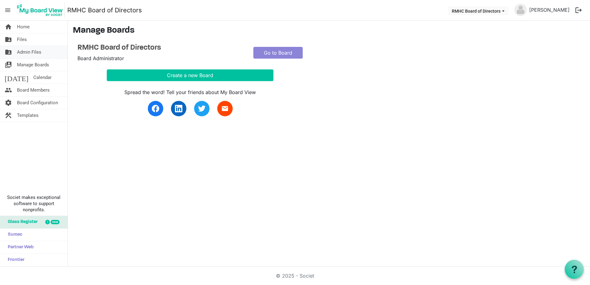
click at [29, 53] on span "Admin Files" at bounding box center [29, 52] width 24 height 12
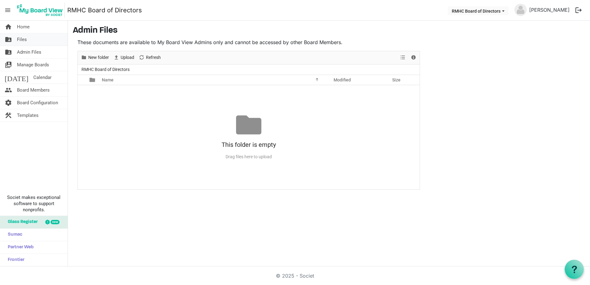
click at [24, 39] on span "Files" at bounding box center [22, 39] width 10 height 12
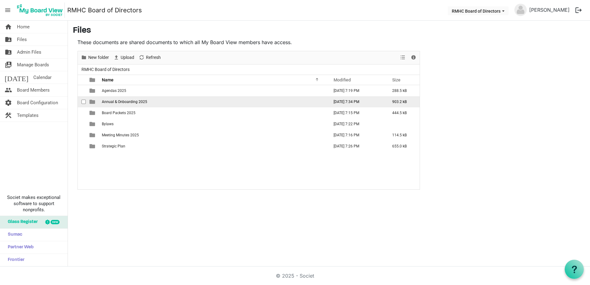
click at [124, 101] on span "Annual & Onboarding 2025" at bounding box center [124, 102] width 45 height 4
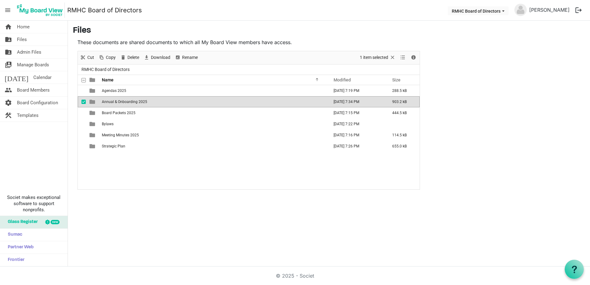
click at [123, 101] on span "Annual & Onboarding 2025" at bounding box center [124, 102] width 45 height 4
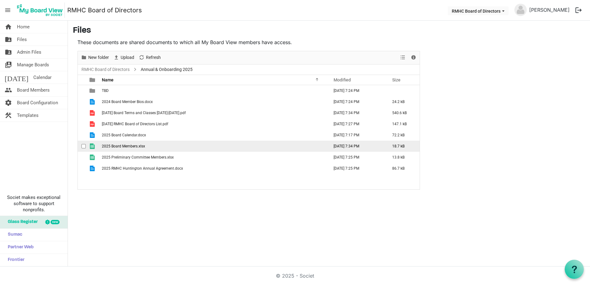
click at [85, 145] on span "checkbox" at bounding box center [83, 146] width 4 height 4
click at [35, 52] on span "Admin Files" at bounding box center [29, 52] width 24 height 12
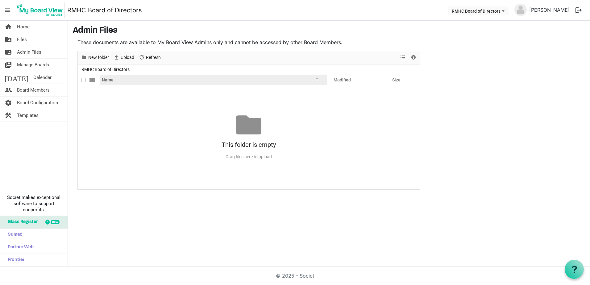
click at [124, 78] on div "Name" at bounding box center [211, 79] width 223 height 9
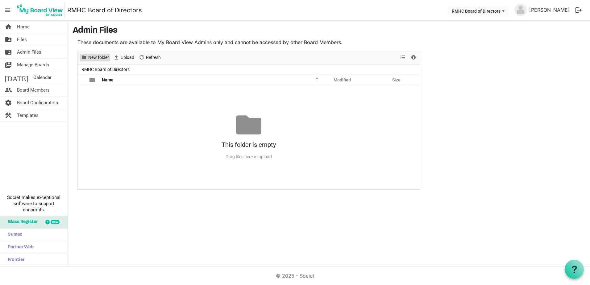
click at [99, 55] on span "New folder" at bounding box center [99, 58] width 22 height 8
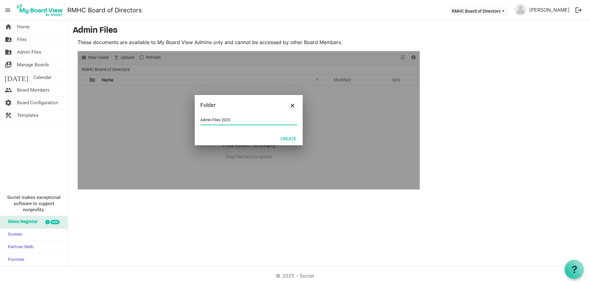
type input "Admin Files 2025"
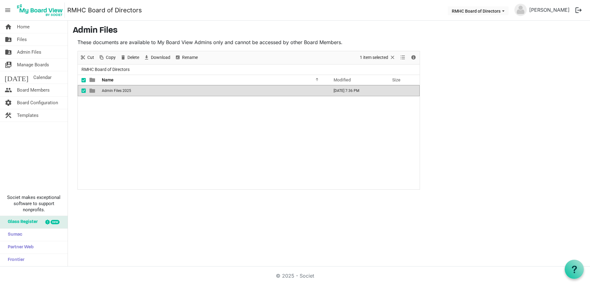
click at [123, 92] on span "Admin Files 2025" at bounding box center [116, 91] width 29 height 4
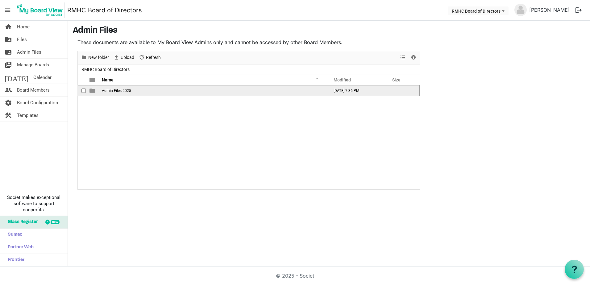
click at [123, 92] on span "Admin Files 2025" at bounding box center [116, 91] width 29 height 4
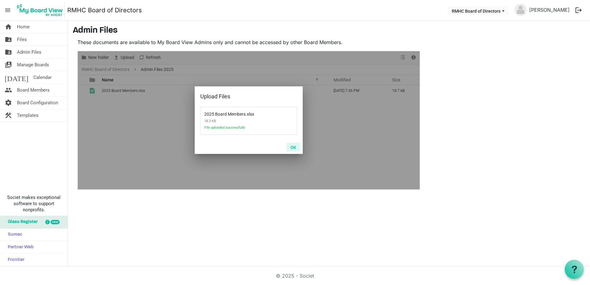
click at [295, 147] on button "OK" at bounding box center [293, 147] width 14 height 9
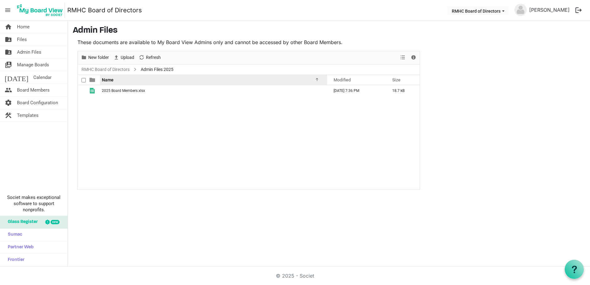
drag, startPoint x: 157, startPoint y: 69, endPoint x: 109, endPoint y: 80, distance: 49.3
click at [109, 80] on div "RMHC Board of Directors Admin Files 2025 Name Modified Size filemanager_grid_he…" at bounding box center [249, 126] width 342 height 125
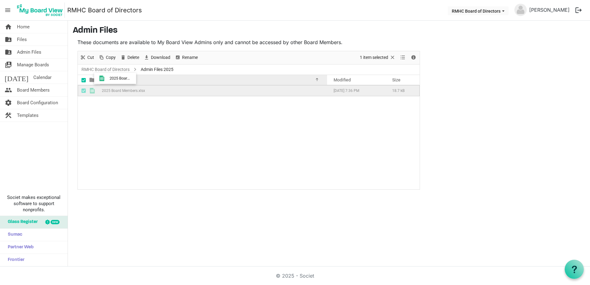
drag, startPoint x: 107, startPoint y: 90, endPoint x: 108, endPoint y: 78, distance: 11.8
click at [108, 78] on div "Name Modified Size filemanager_grid_header_table 2025 Board Members.xlsx August…" at bounding box center [249, 132] width 342 height 114
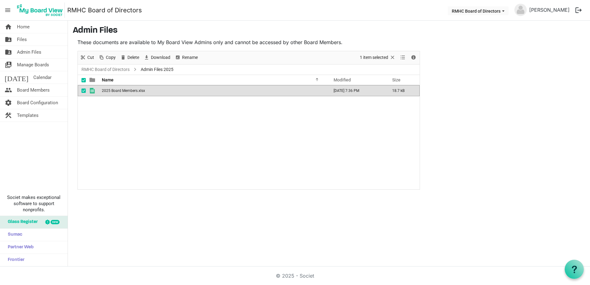
click at [137, 112] on div "2025 Board Members.xlsx August 20, 2025 7:36 PM 18.7 kB" at bounding box center [249, 137] width 342 height 104
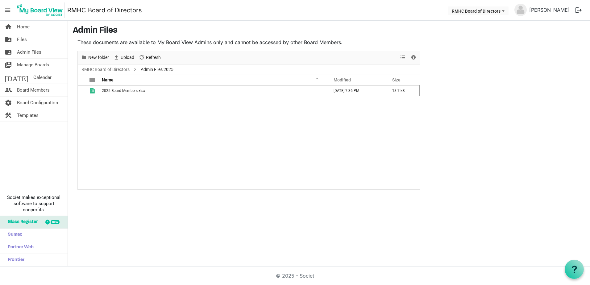
click at [202, 133] on div "2025 Board Members.xlsx August 20, 2025 7:36 PM 18.7 kB" at bounding box center [249, 137] width 342 height 104
click at [10, 42] on span "folder_shared" at bounding box center [8, 39] width 7 height 12
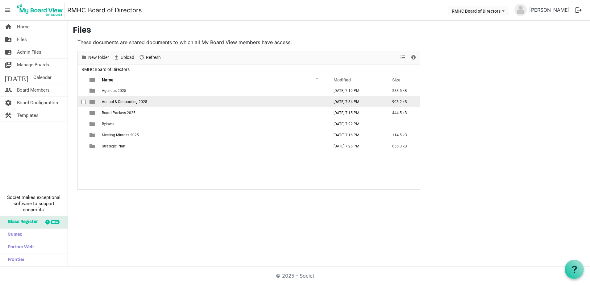
click at [97, 101] on td "is template cell column header type" at bounding box center [93, 101] width 14 height 11
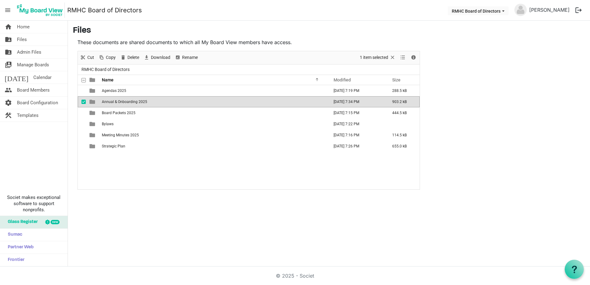
click at [97, 101] on td "is template cell column header type" at bounding box center [93, 101] width 14 height 11
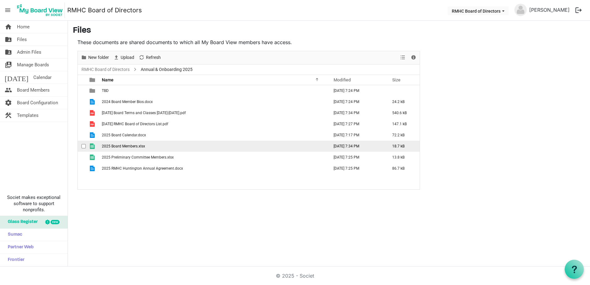
click at [84, 147] on span "checkbox" at bounding box center [83, 146] width 4 height 4
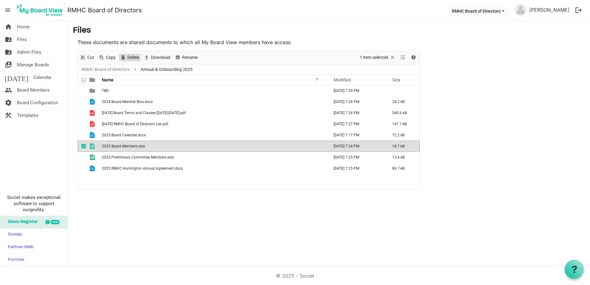
click at [133, 56] on span "Delete" at bounding box center [133, 58] width 13 height 8
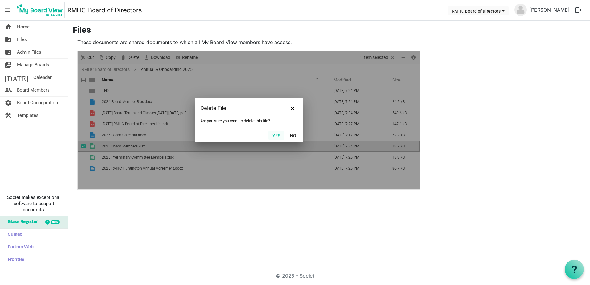
click at [275, 132] on button "Yes" at bounding box center [276, 135] width 16 height 9
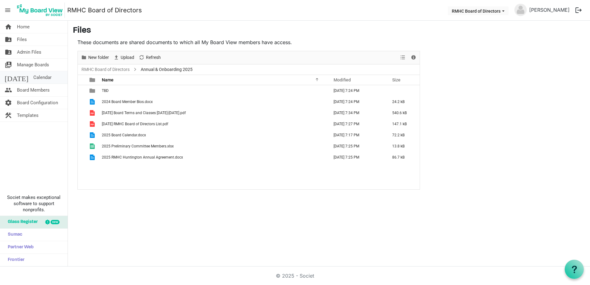
click at [33, 77] on span "Calendar" at bounding box center [42, 77] width 18 height 12
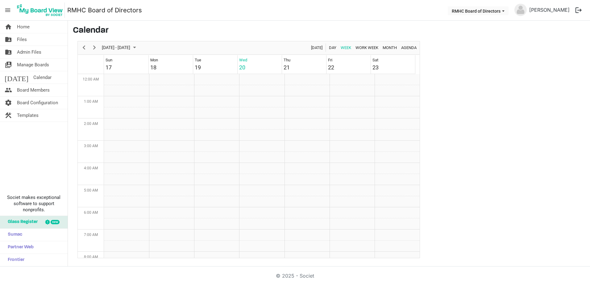
scroll to position [200, 0]
click at [41, 102] on span "Board Configuration" at bounding box center [37, 103] width 41 height 12
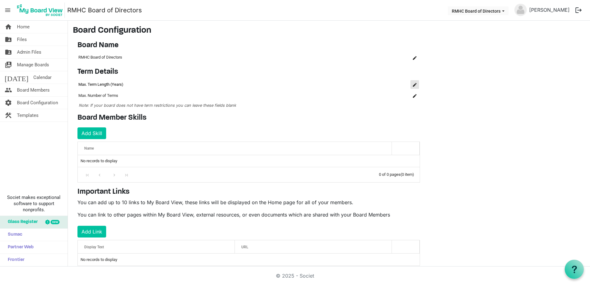
click at [416, 84] on span "is Command column column header" at bounding box center [415, 85] width 4 height 4
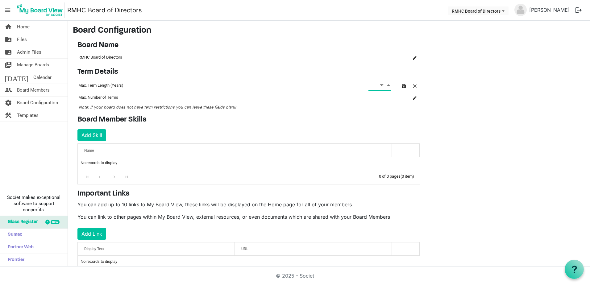
click at [388, 85] on span "Increment value" at bounding box center [389, 85] width 6 height 8
type input "3"
click at [416, 97] on span "is Command column column header" at bounding box center [415, 98] width 4 height 4
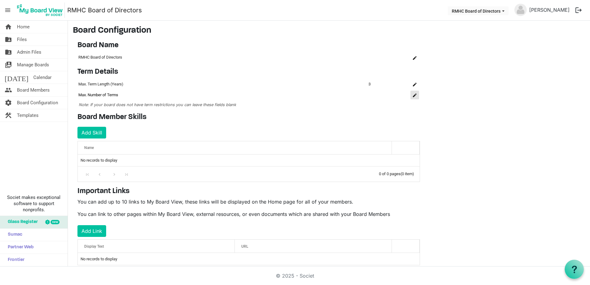
click at [417, 94] on button "is Command column column header" at bounding box center [414, 95] width 9 height 9
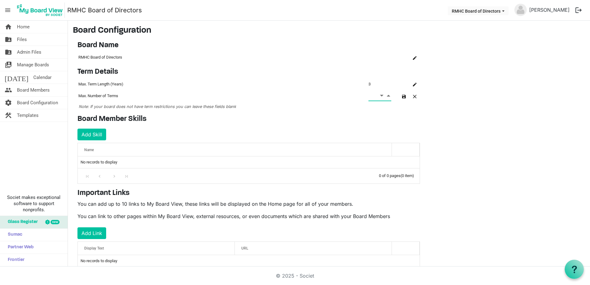
click at [388, 96] on span "Increment value" at bounding box center [389, 96] width 6 height 8
type input "2"
click at [219, 123] on h4 "Board Member Skills" at bounding box center [248, 119] width 342 height 9
click at [87, 136] on button "Add Skill" at bounding box center [91, 135] width 29 height 12
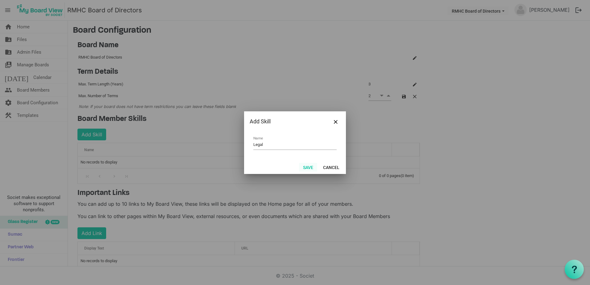
type input "Legal"
click at [306, 166] on button "Save" at bounding box center [308, 167] width 18 height 9
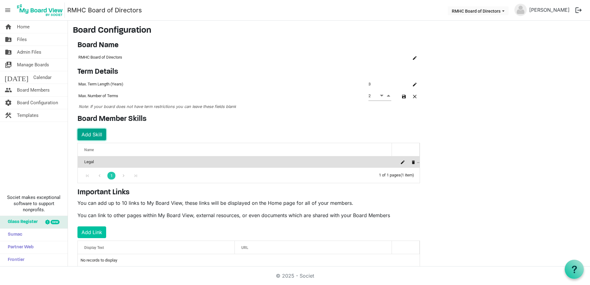
click at [84, 129] on button "Add Skill" at bounding box center [91, 135] width 29 height 12
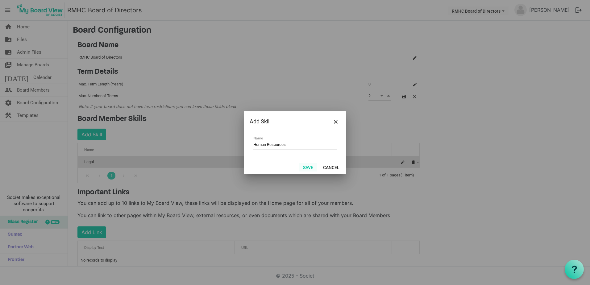
type input "Human Resources"
click at [304, 168] on button "Save" at bounding box center [308, 167] width 18 height 9
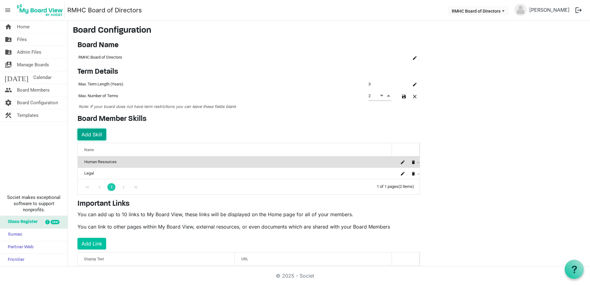
click at [90, 133] on button "Add Skill" at bounding box center [91, 135] width 29 height 12
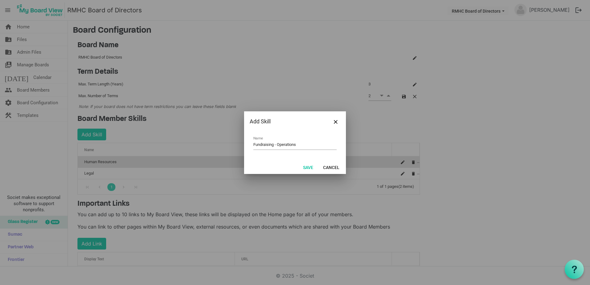
type input "Fundraising - Operations"
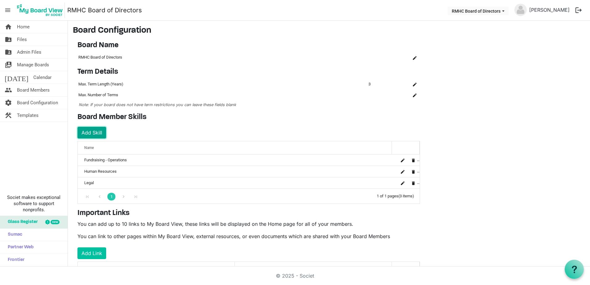
click at [90, 133] on button "Add Skill" at bounding box center [91, 133] width 29 height 12
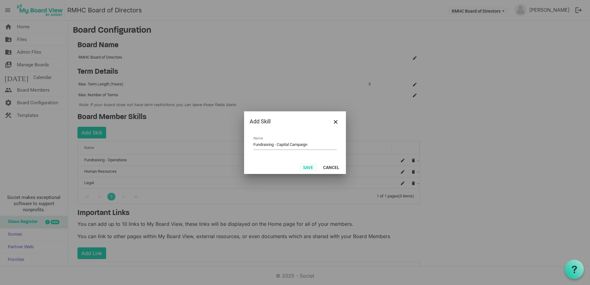
type input "Fundraising - Capital Campaign"
click at [306, 167] on button "Save" at bounding box center [308, 167] width 18 height 9
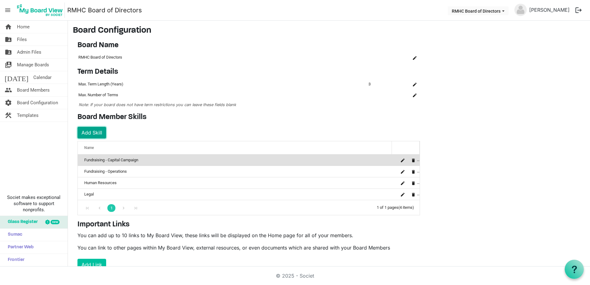
click at [95, 132] on button "Add Skill" at bounding box center [91, 133] width 29 height 12
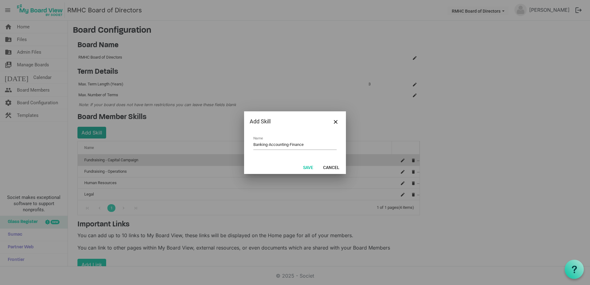
type input "Banking-Accounting-Finance"
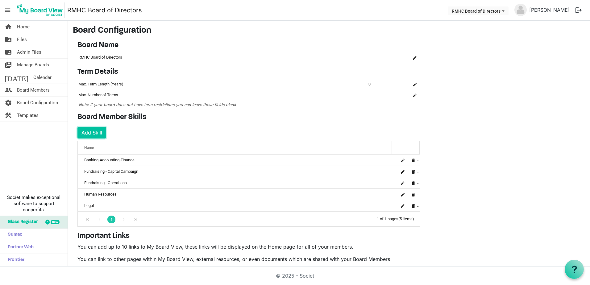
click at [95, 132] on button "Add Skill" at bounding box center [91, 133] width 29 height 12
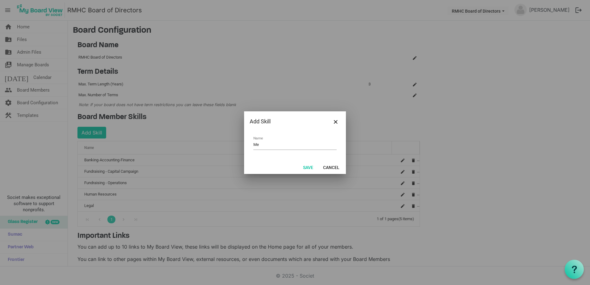
type input "M"
type input "[PERSON_NAME]"
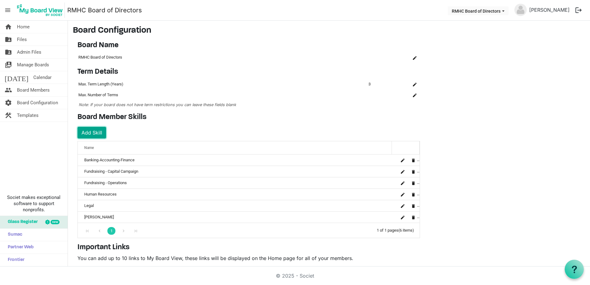
click at [90, 134] on button "Add Skill" at bounding box center [91, 133] width 29 height 12
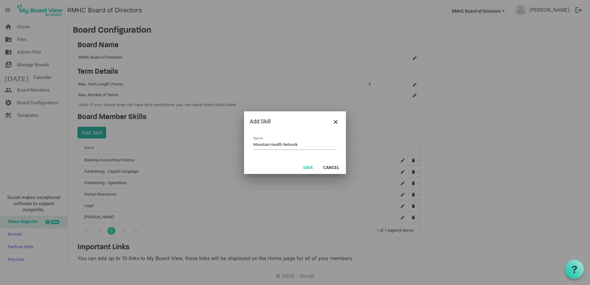
type input "Mountain Health Network"
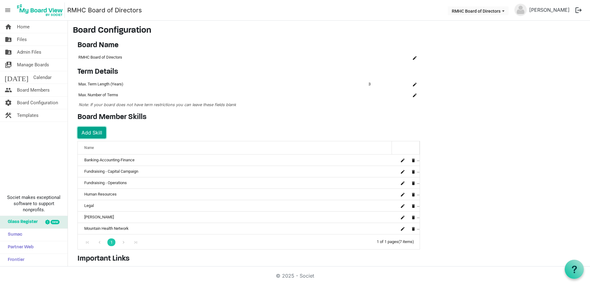
click at [89, 132] on button "Add Skill" at bounding box center [91, 133] width 29 height 12
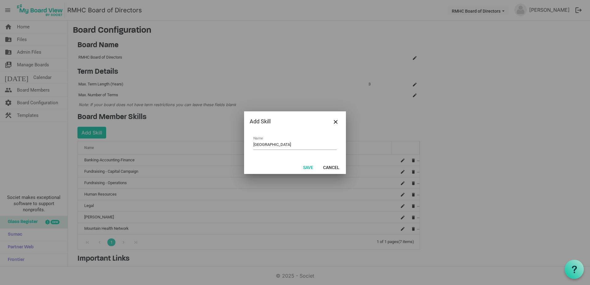
type input "[GEOGRAPHIC_DATA]"
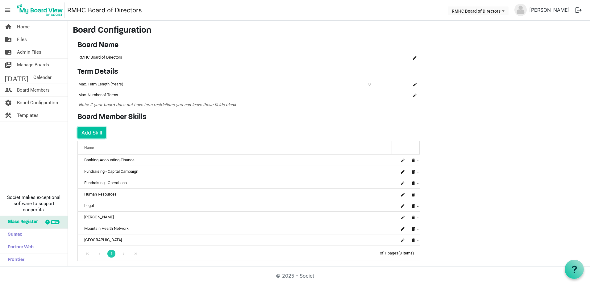
click at [89, 132] on button "Add Skill" at bounding box center [91, 133] width 29 height 12
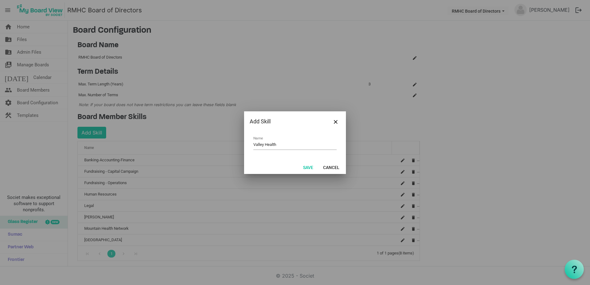
type input "Valley Health"
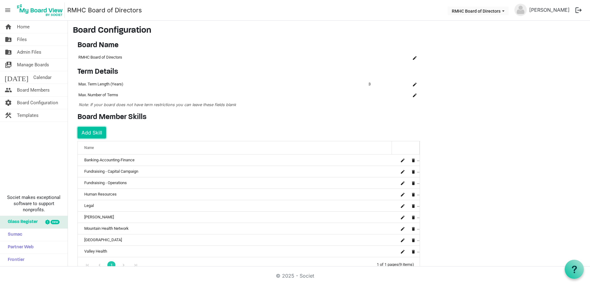
click at [89, 132] on button "Add Skill" at bounding box center [91, 133] width 29 height 12
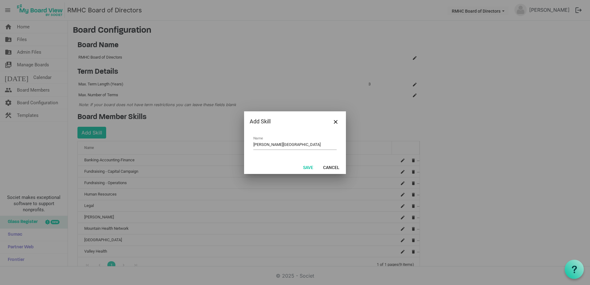
type input "[PERSON_NAME][GEOGRAPHIC_DATA]"
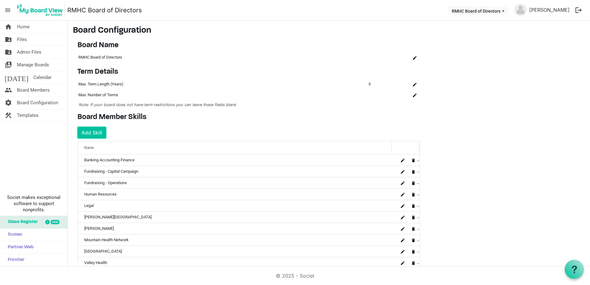
click at [89, 132] on button "Add Skill" at bounding box center [91, 133] width 29 height 12
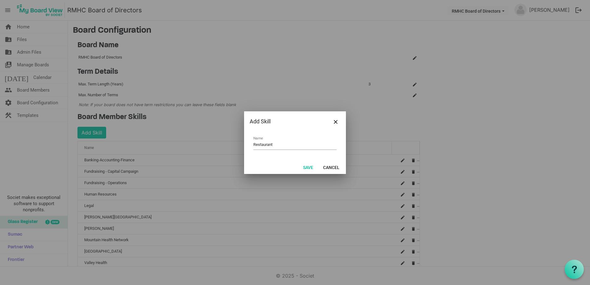
type input "Restaurant"
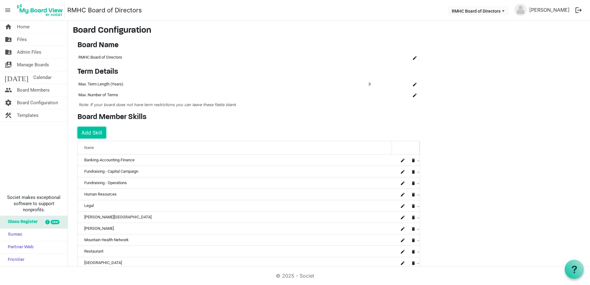
click at [89, 132] on button "Add Skill" at bounding box center [91, 133] width 29 height 12
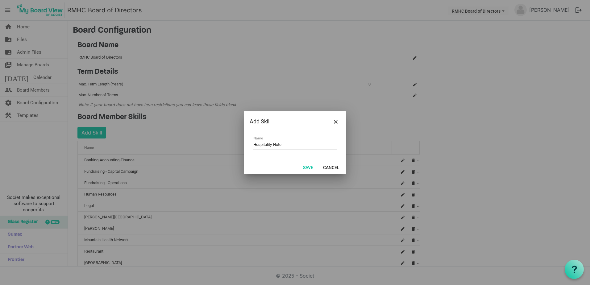
type input "Hospitality-Hotel"
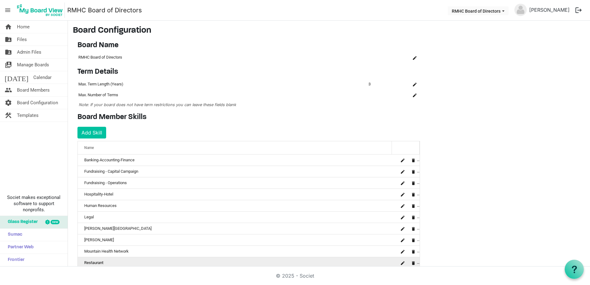
click at [93, 263] on td "Restaurant" at bounding box center [235, 262] width 314 height 11
drag, startPoint x: 93, startPoint y: 264, endPoint x: 86, endPoint y: 263, distance: 6.9
click at [86, 263] on td "Restaurant" at bounding box center [235, 262] width 314 height 11
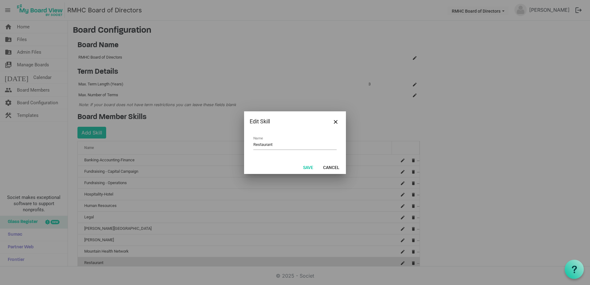
click at [253, 145] on input "Restaurant" at bounding box center [294, 145] width 83 height 10
type input "Hospitality-Restaurant"
click at [305, 167] on button "Save" at bounding box center [308, 167] width 18 height 9
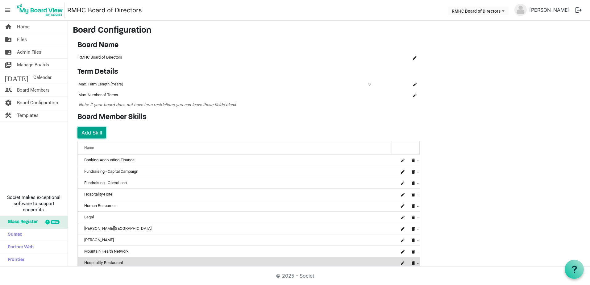
click at [90, 131] on button "Add Skill" at bounding box center [91, 133] width 29 height 12
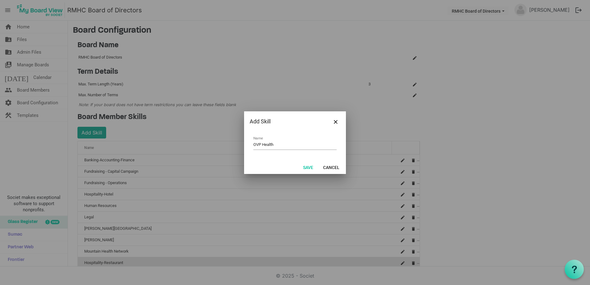
type input "OVP Health"
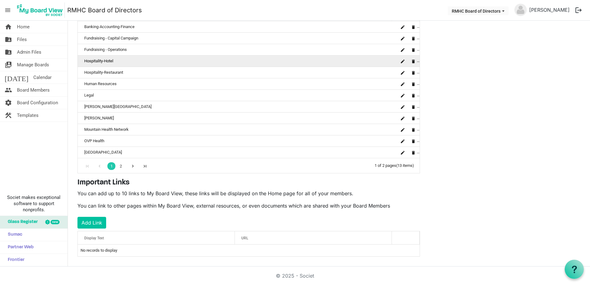
scroll to position [138, 0]
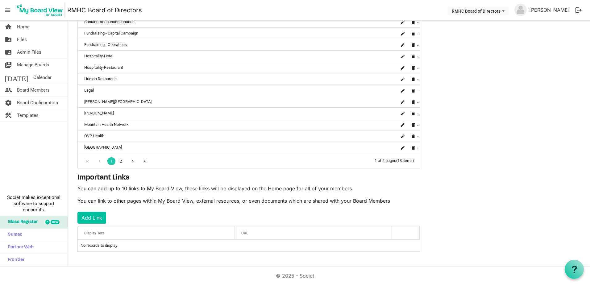
click at [121, 162] on link "2" at bounding box center [121, 161] width 8 height 8
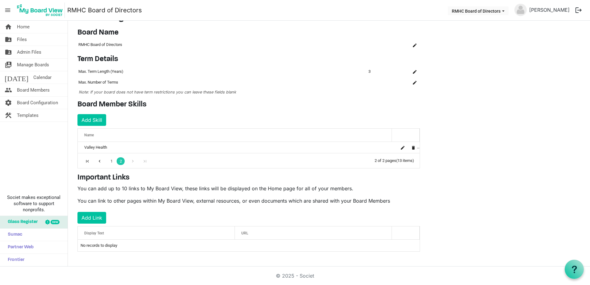
scroll to position [13, 0]
click at [98, 161] on div "Go to previous page" at bounding box center [99, 160] width 8 height 9
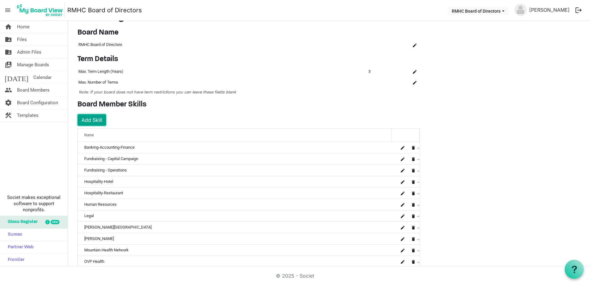
click at [92, 121] on button "Add Skill" at bounding box center [91, 120] width 29 height 12
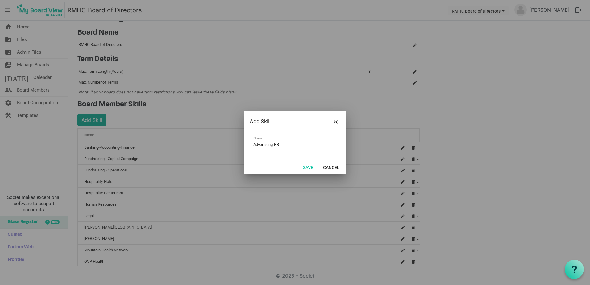
type input "Advertising-PR"
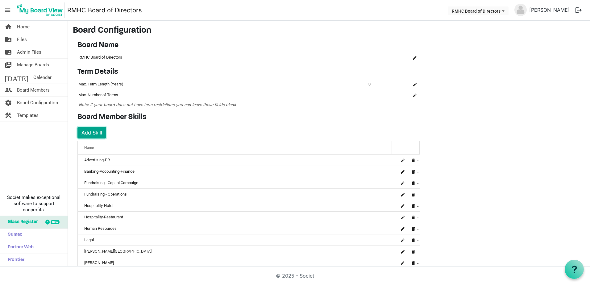
click at [91, 131] on button "Add Skill" at bounding box center [91, 133] width 29 height 12
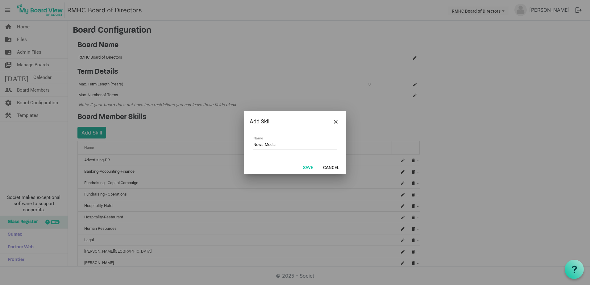
type input "News-Media"
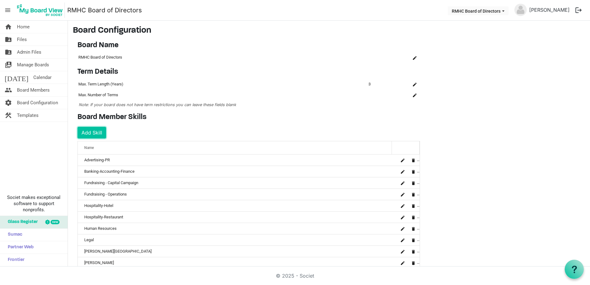
click at [91, 131] on button "Add Skill" at bounding box center [91, 133] width 29 height 12
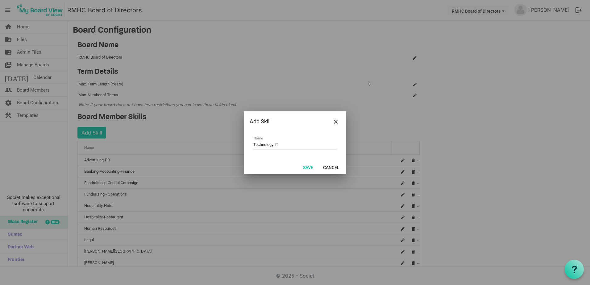
type input "Technology-IT"
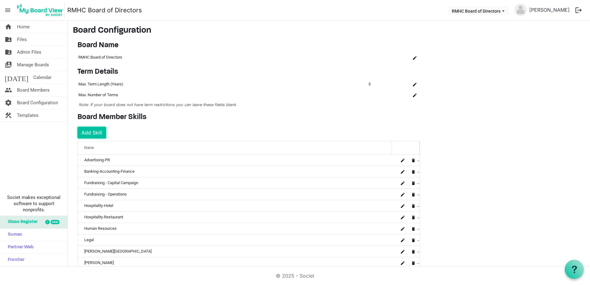
click at [91, 131] on button "Add Skill" at bounding box center [91, 133] width 29 height 12
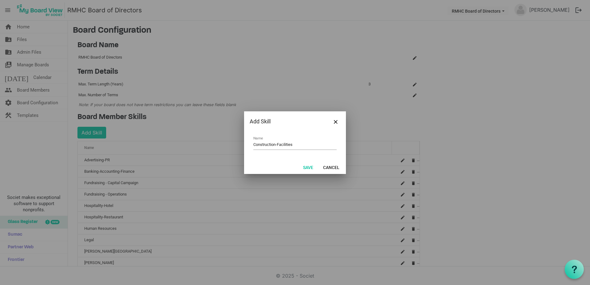
type input "Construction-Facilities"
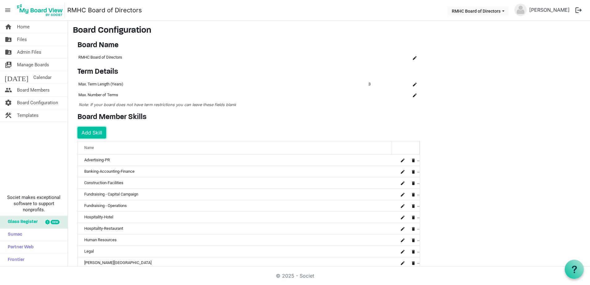
click at [91, 131] on button "Add Skill" at bounding box center [91, 133] width 29 height 12
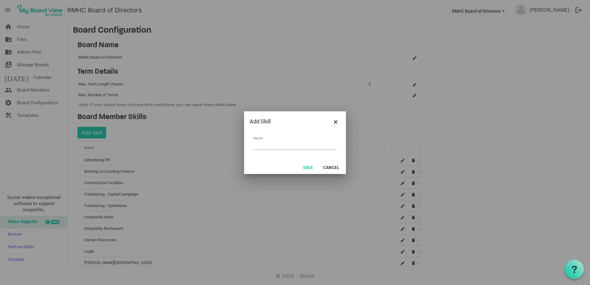
type input "I"
click at [254, 144] on input "Lived Experience" at bounding box center [294, 145] width 83 height 10
type input "RMHC Family-Lived Experience"
click at [308, 167] on button "Save" at bounding box center [308, 167] width 18 height 9
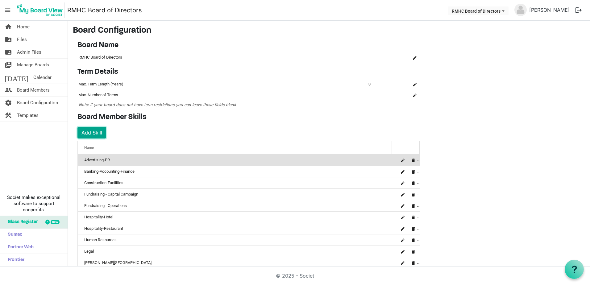
click at [91, 134] on button "Add Skill" at bounding box center [91, 133] width 29 height 12
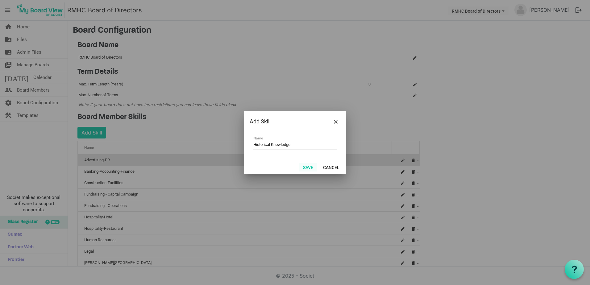
type input "Historical Knowledge"
click at [305, 165] on button "Save" at bounding box center [308, 167] width 18 height 9
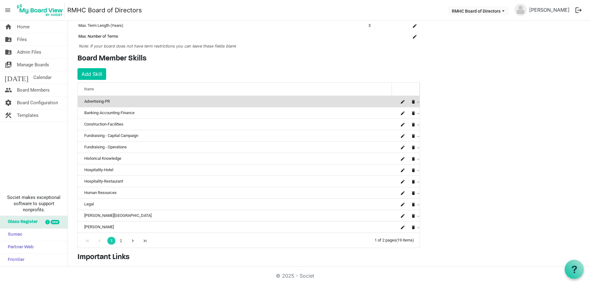
scroll to position [123, 0]
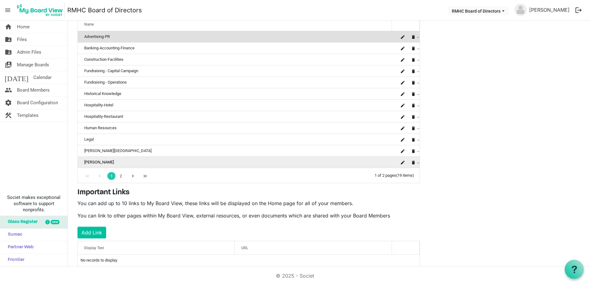
click at [419, 164] on div "is Command column column header" at bounding box center [408, 162] width 22 height 9
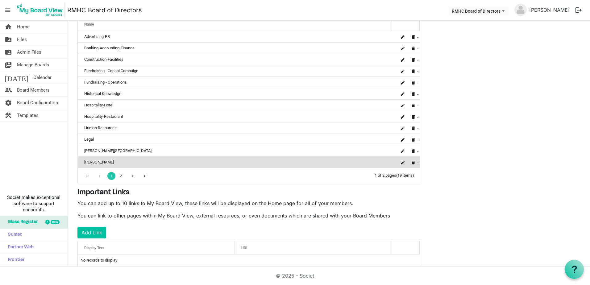
click at [135, 174] on div "Go to next page" at bounding box center [133, 175] width 8 height 9
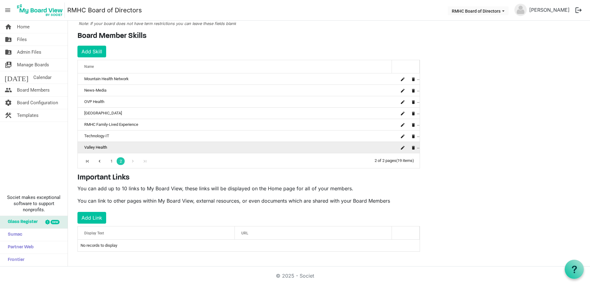
click at [106, 148] on td "Valley Health" at bounding box center [235, 147] width 314 height 11
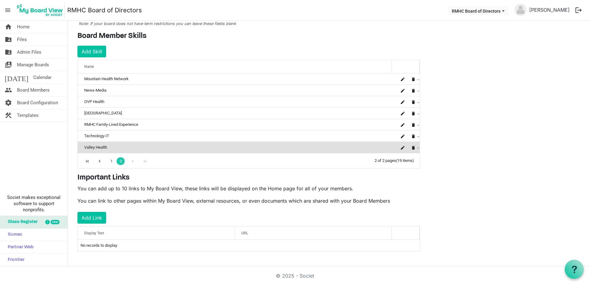
click at [89, 146] on td "Valley Health" at bounding box center [235, 147] width 314 height 11
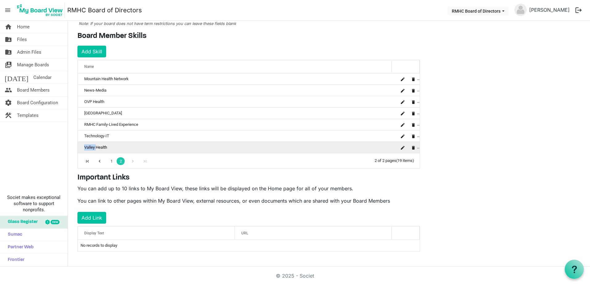
click at [89, 146] on td "Valley Health" at bounding box center [235, 147] width 314 height 11
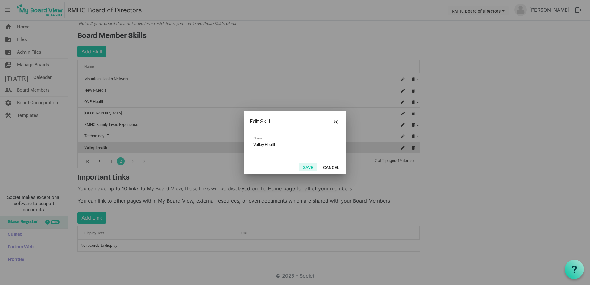
click at [305, 169] on button "Save" at bounding box center [308, 167] width 18 height 9
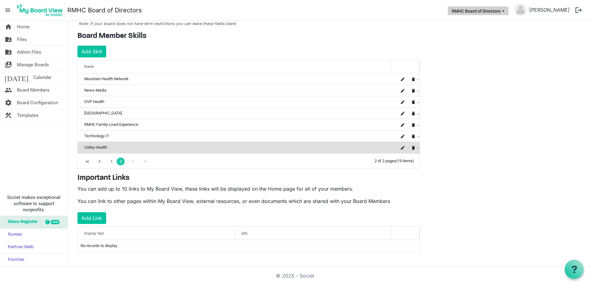
click at [506, 10] on span "RMHC Board of Directors dropdownbutton" at bounding box center [503, 11] width 6 height 2
click at [39, 66] on span "Manage Boards" at bounding box center [33, 65] width 32 height 12
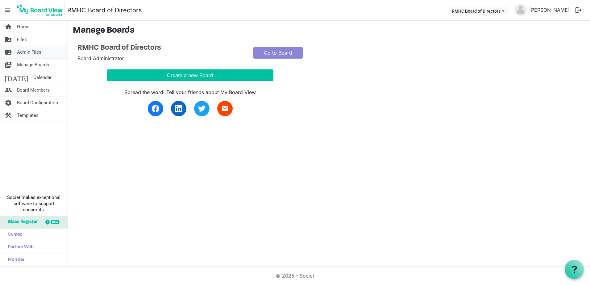
click at [41, 53] on span "Admin Files" at bounding box center [29, 52] width 24 height 12
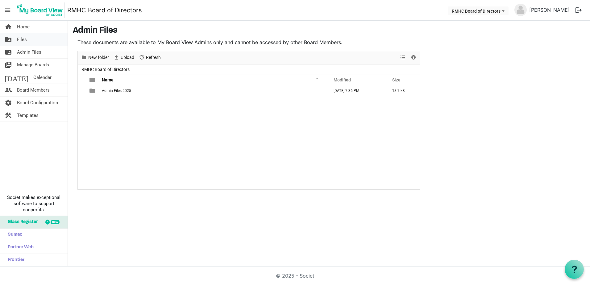
click at [40, 38] on link "folder_shared Files" at bounding box center [34, 39] width 68 height 12
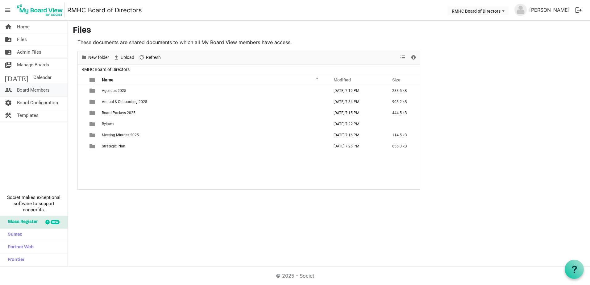
click at [43, 91] on span "Board Members" at bounding box center [33, 90] width 33 height 12
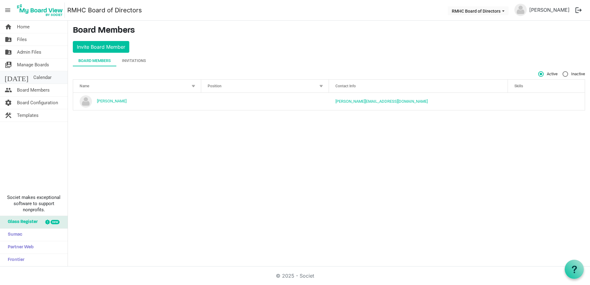
click at [10, 74] on span "[DATE]" at bounding box center [17, 77] width 24 height 12
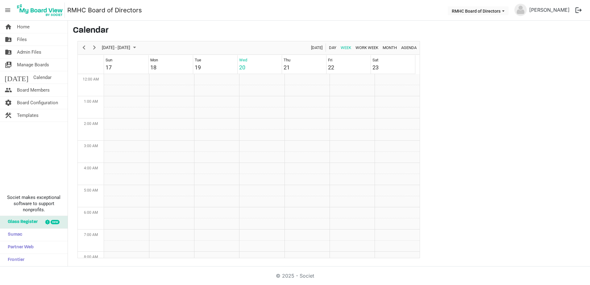
scroll to position [200, 0]
click at [412, 47] on span "Agenda" at bounding box center [408, 48] width 17 height 8
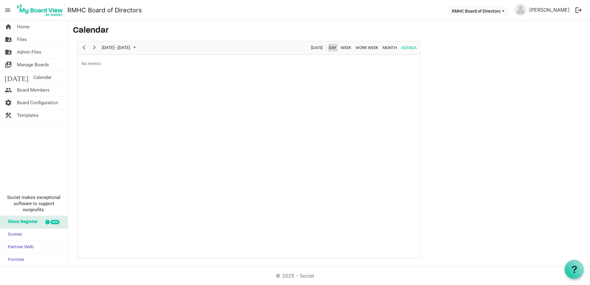
click at [328, 49] on span "Day" at bounding box center [332, 48] width 9 height 8
click at [318, 47] on span "[DATE]" at bounding box center [316, 48] width 13 height 8
click at [388, 47] on span "Month" at bounding box center [389, 48] width 15 height 8
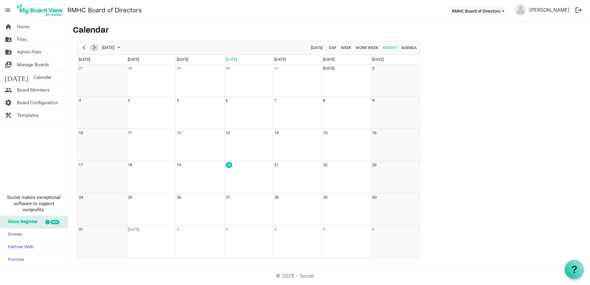
click at [92, 46] on span "Next" at bounding box center [94, 48] width 7 height 8
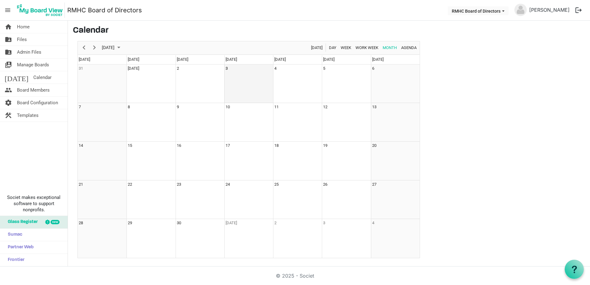
click at [238, 78] on td "3" at bounding box center [248, 83] width 49 height 39
click at [237, 79] on td "3" at bounding box center [248, 83] width 49 height 39
drag, startPoint x: 237, startPoint y: 79, endPoint x: 230, endPoint y: 80, distance: 7.0
click at [230, 80] on td "3" at bounding box center [248, 83] width 49 height 39
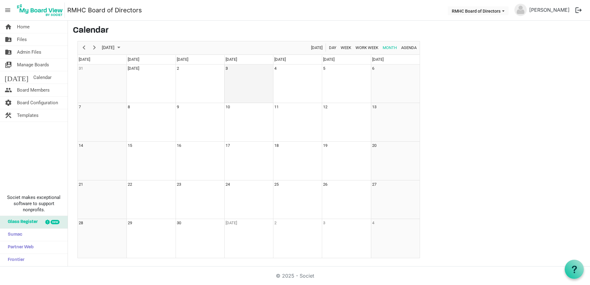
click at [230, 80] on td "3" at bounding box center [248, 83] width 49 height 39
click at [7, 10] on span "menu" at bounding box center [8, 10] width 12 height 12
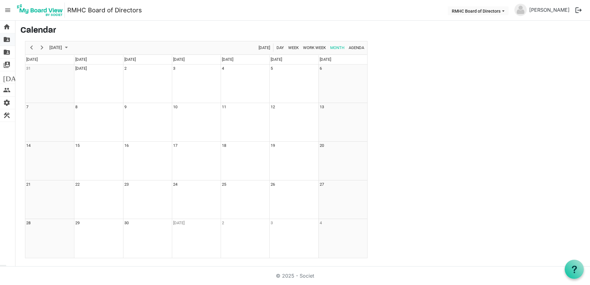
click at [5, 39] on span "folder_shared" at bounding box center [6, 39] width 7 height 12
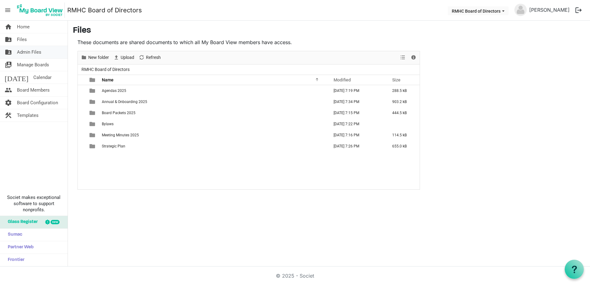
click at [9, 55] on span "folder_shared" at bounding box center [8, 52] width 7 height 12
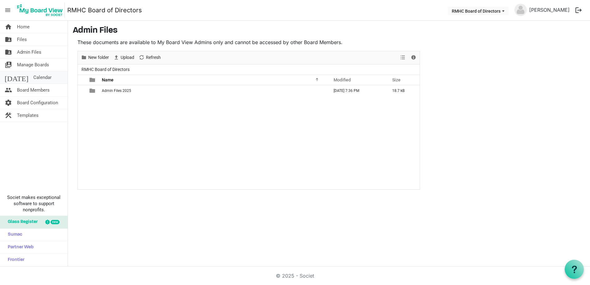
click at [10, 77] on span "[DATE]" at bounding box center [17, 77] width 24 height 12
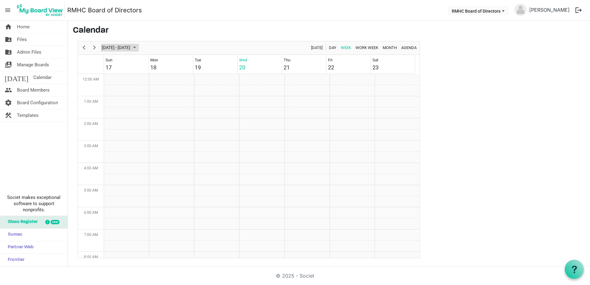
click at [138, 47] on span "August 2025" at bounding box center [134, 48] width 7 height 8
click at [386, 47] on span "Month" at bounding box center [389, 48] width 15 height 8
click at [122, 49] on span "August 2025" at bounding box center [118, 48] width 7 height 8
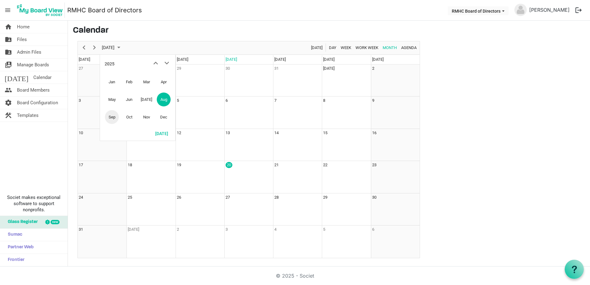
click at [113, 115] on span "Sep" at bounding box center [112, 117] width 14 height 14
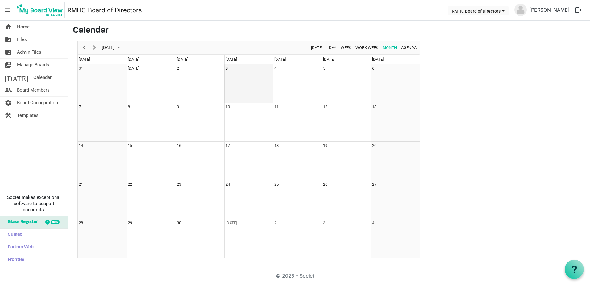
click at [238, 80] on td "3" at bounding box center [248, 83] width 49 height 39
click at [20, 27] on span "Home" at bounding box center [23, 27] width 13 height 12
